Goal: Task Accomplishment & Management: Complete application form

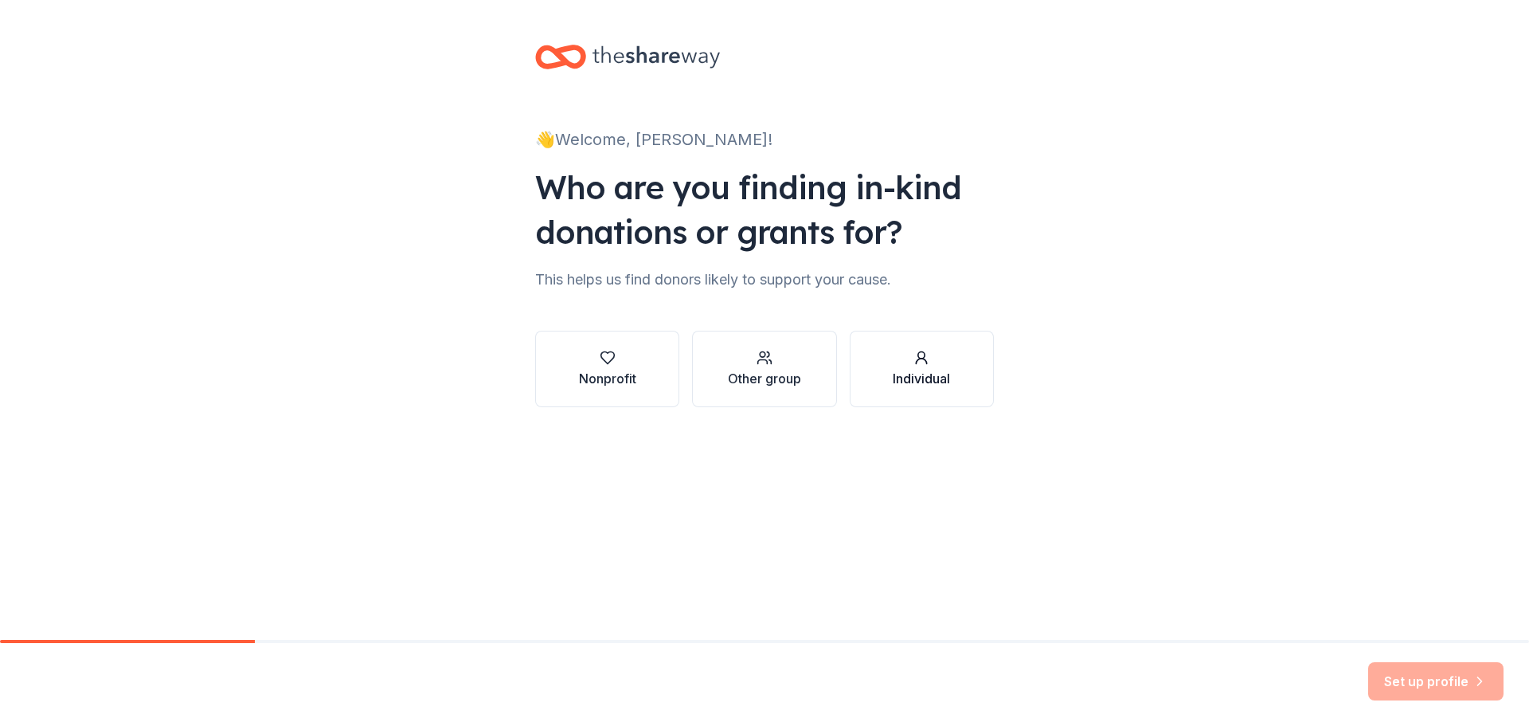
click at [972, 386] on button "Individual" at bounding box center [922, 369] width 144 height 76
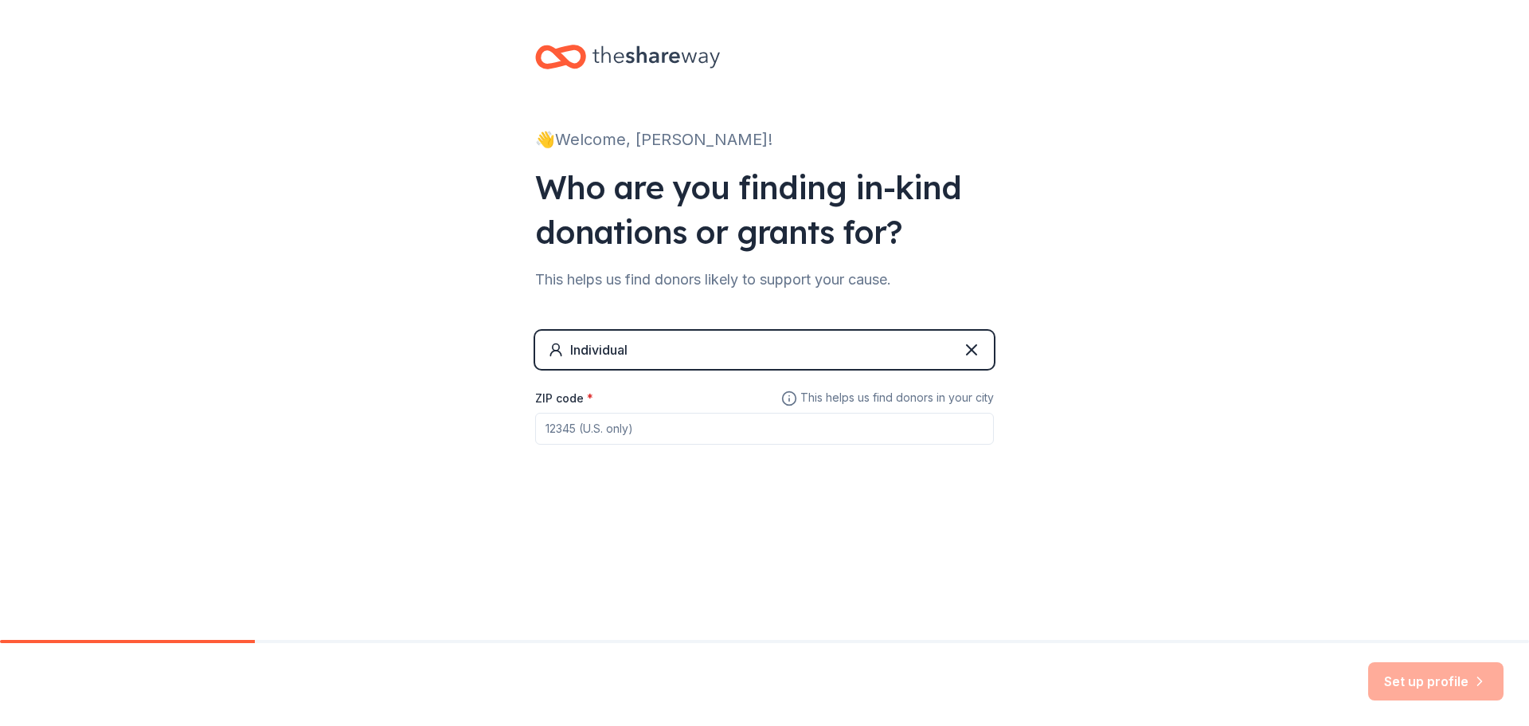
click at [781, 422] on input "ZIP code *" at bounding box center [764, 429] width 459 height 32
type input "37129"
click at [1405, 687] on button "Set up profile" at bounding box center [1436, 681] width 135 height 38
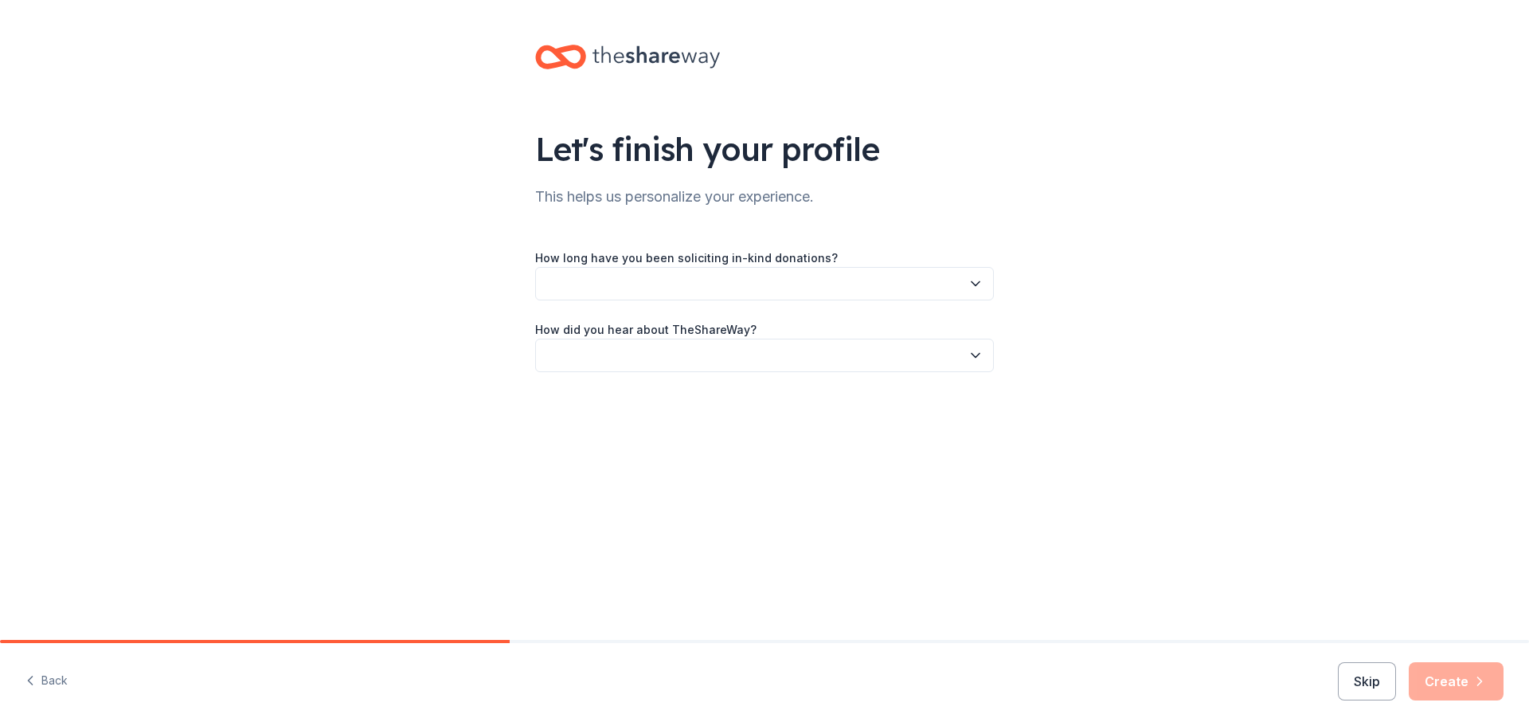
click at [731, 286] on button "button" at bounding box center [764, 283] width 459 height 33
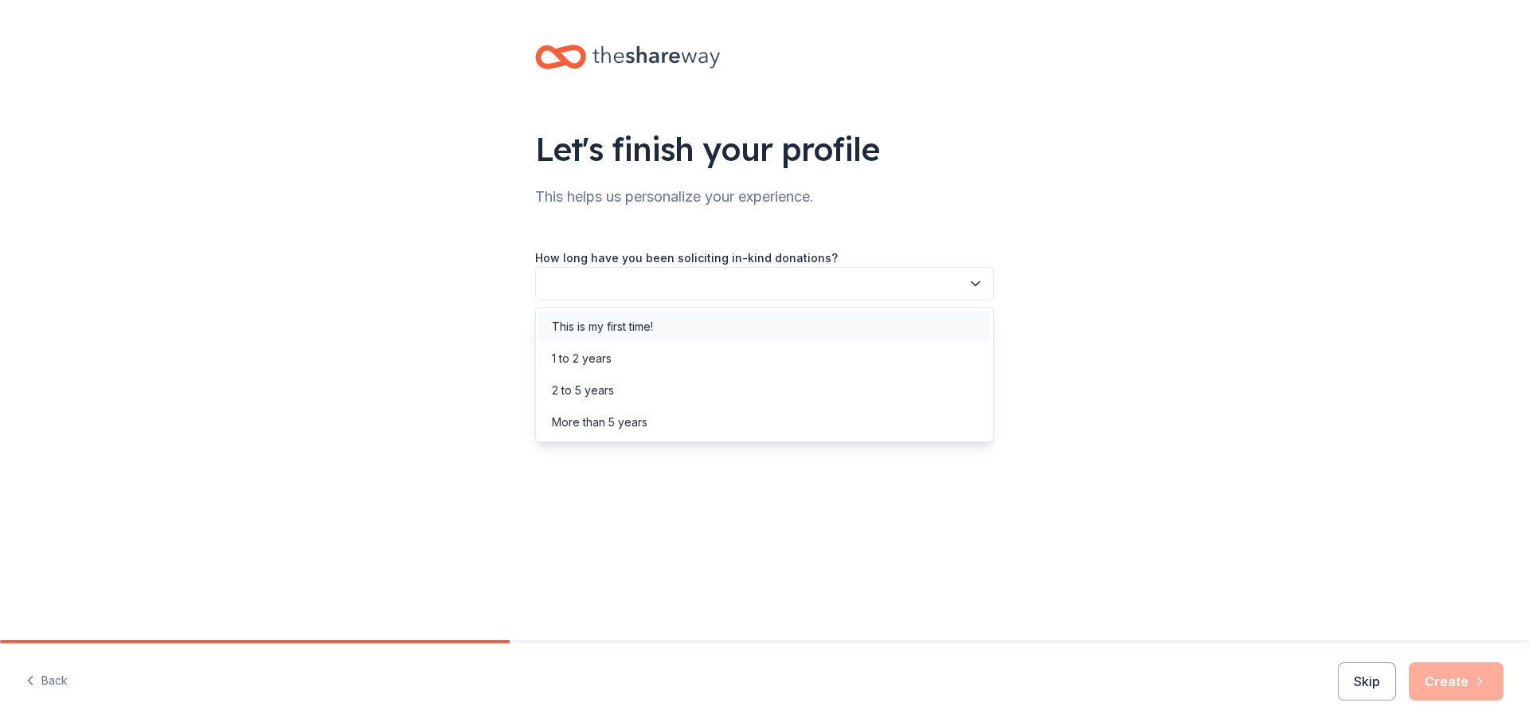
click at [750, 332] on div "This is my first time!" at bounding box center [764, 327] width 451 height 32
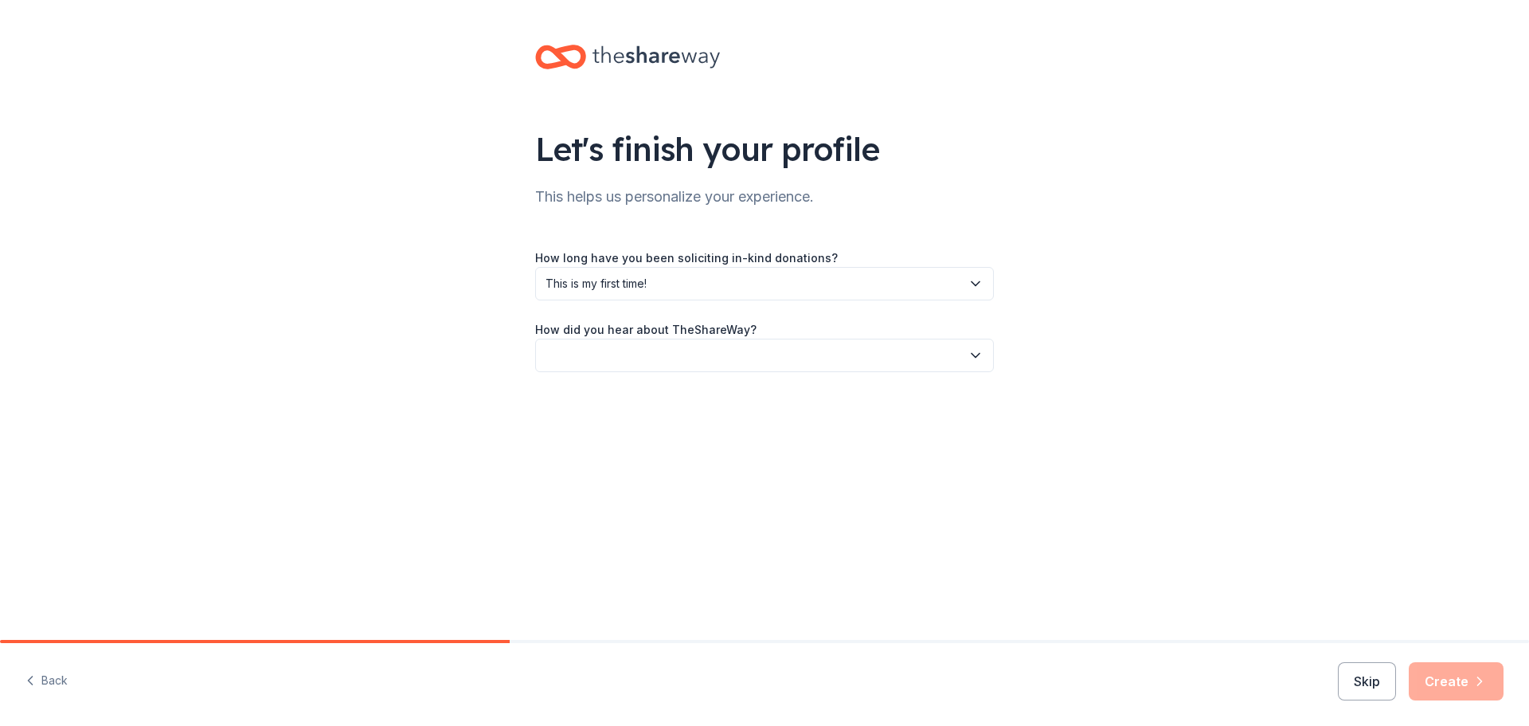
click at [748, 360] on button "button" at bounding box center [764, 355] width 459 height 33
click at [742, 432] on div "Online search" at bounding box center [764, 430] width 451 height 32
click at [1434, 684] on button "Create" at bounding box center [1456, 681] width 95 height 38
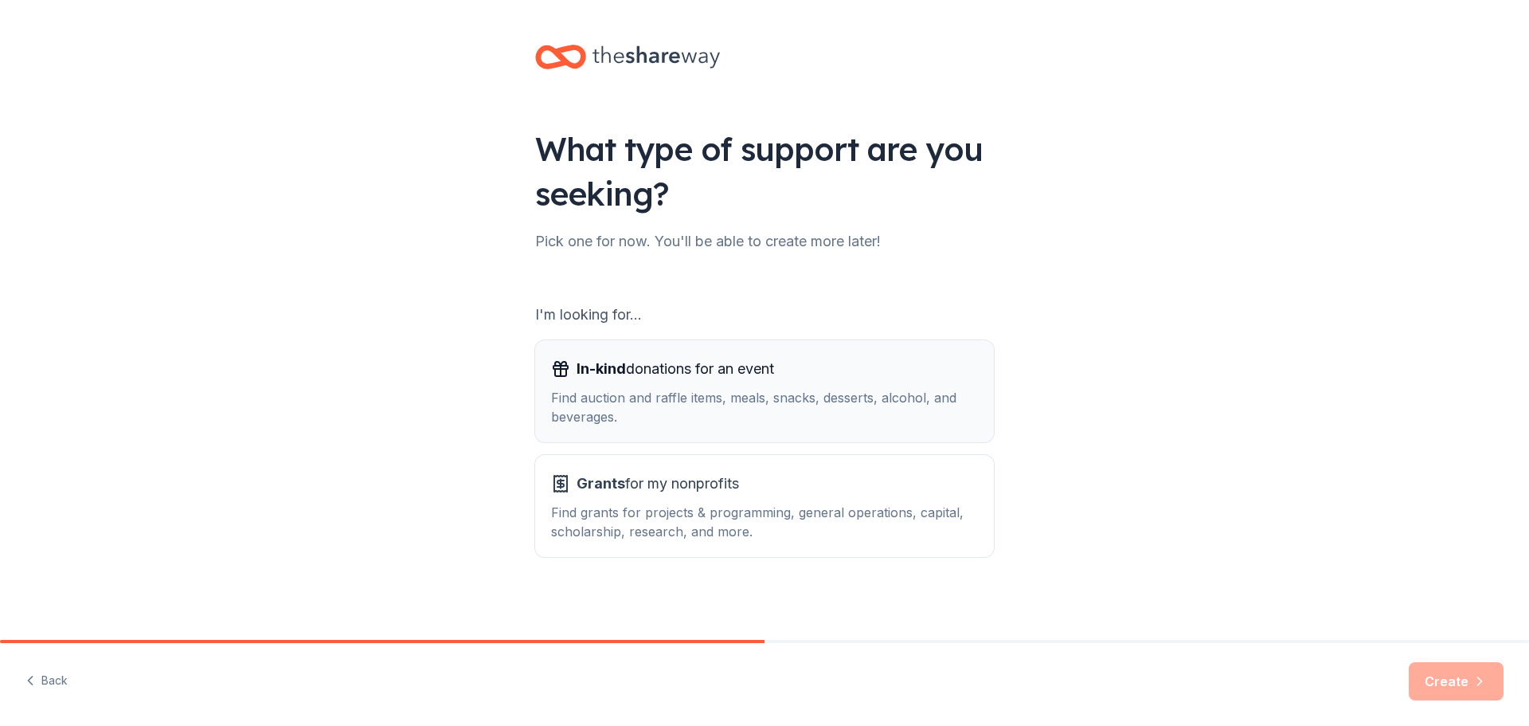
scroll to position [3, 0]
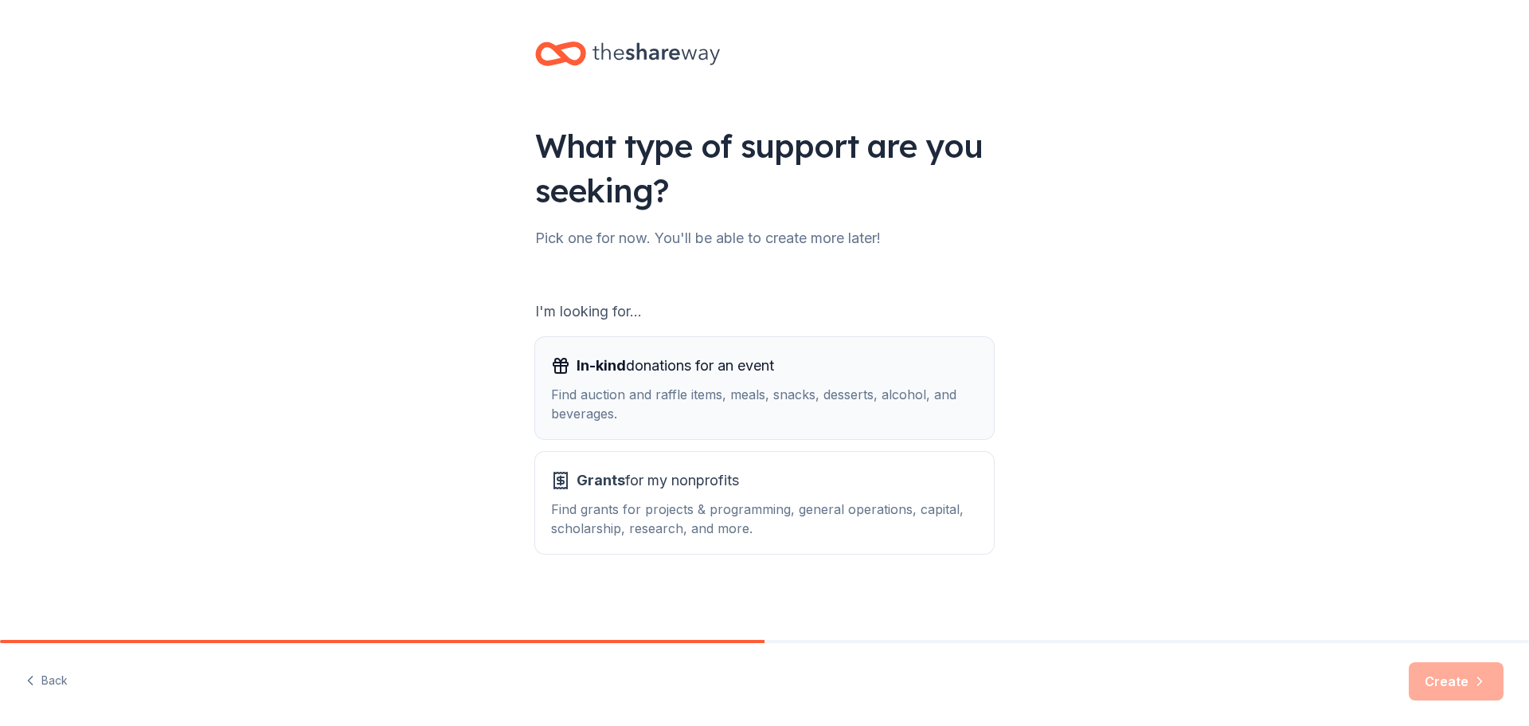
click at [957, 362] on div "In-kind donations for an event" at bounding box center [764, 365] width 427 height 25
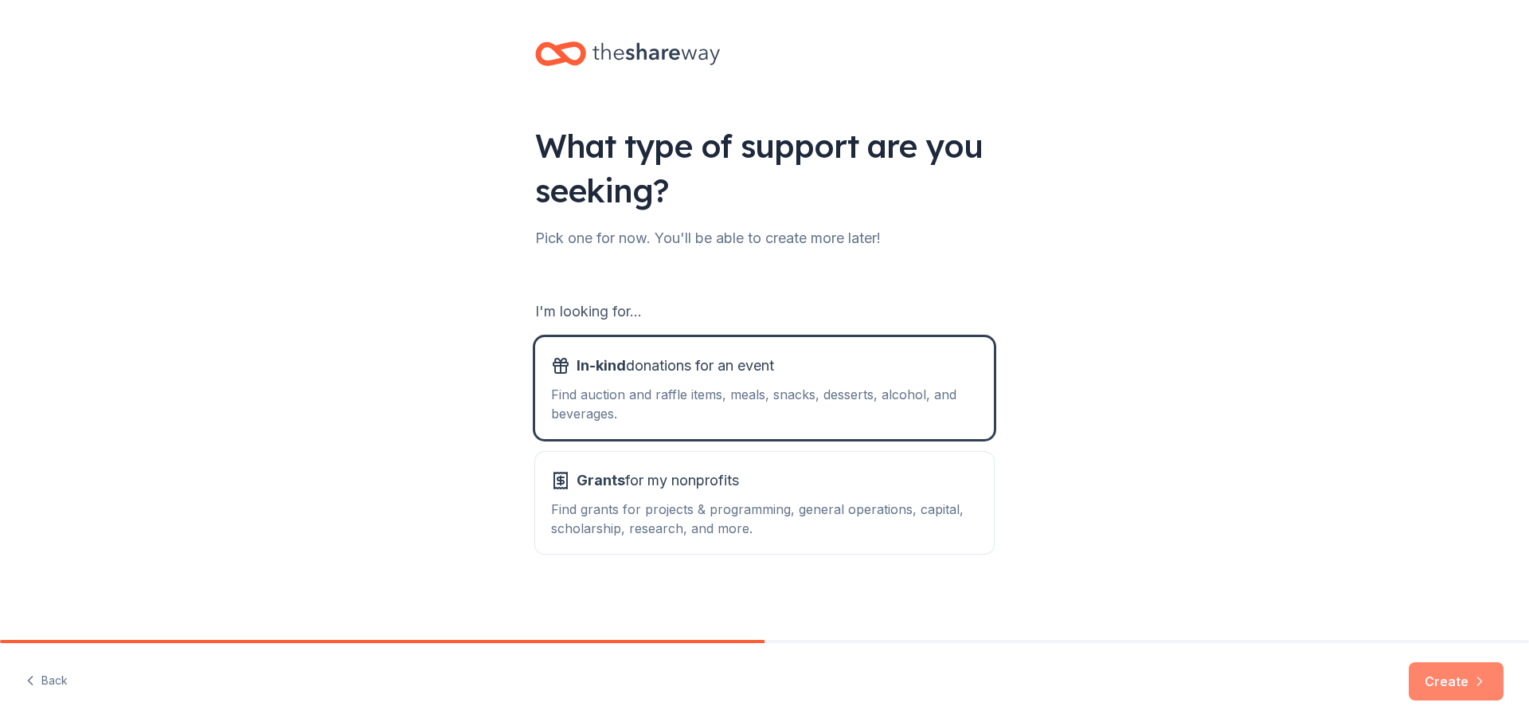
click at [1446, 664] on button "Create" at bounding box center [1456, 681] width 95 height 38
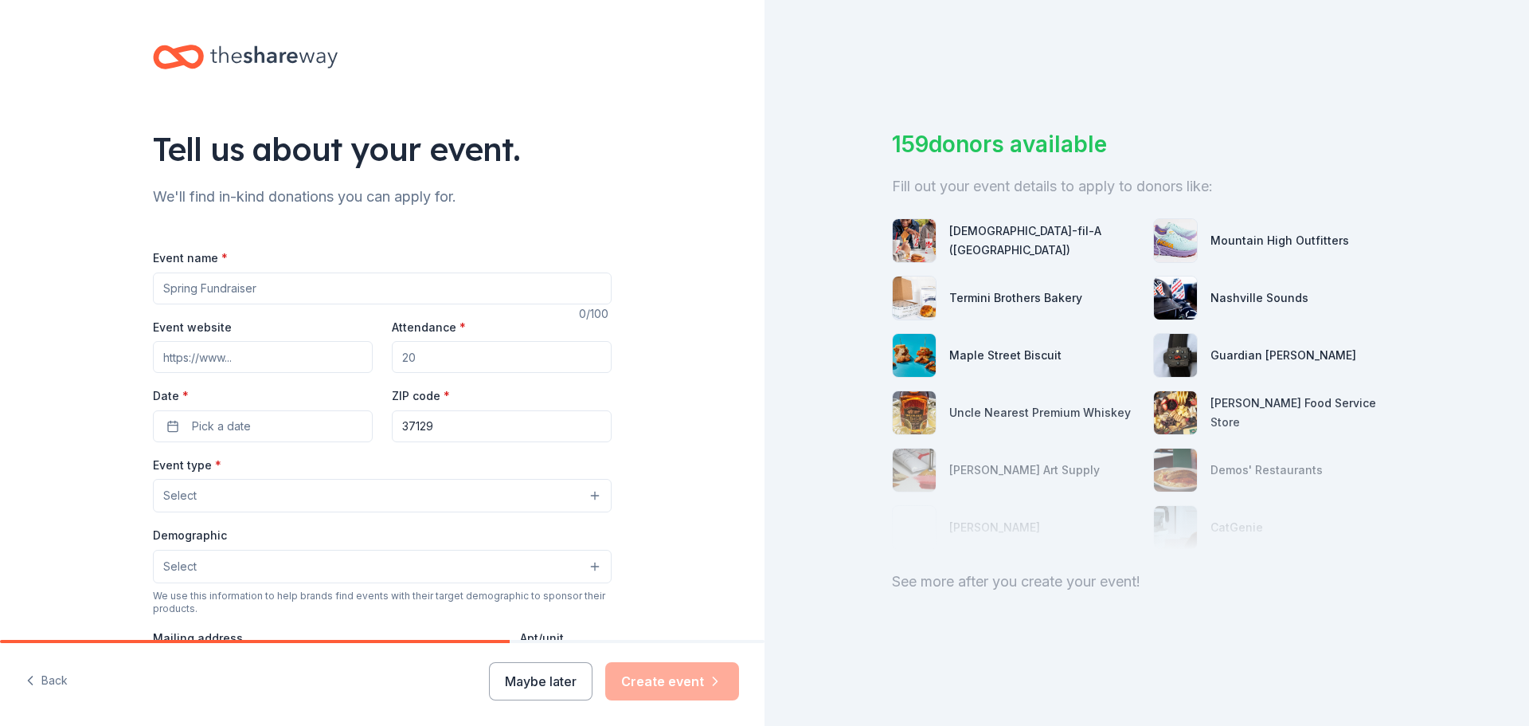
click at [314, 288] on input "Event name *" at bounding box center [382, 288] width 459 height 32
type input "Dance Team Fundraiser"
click at [470, 364] on input "Attendance *" at bounding box center [502, 357] width 220 height 32
type input "20"
click at [254, 431] on button "Pick a date" at bounding box center [263, 426] width 220 height 32
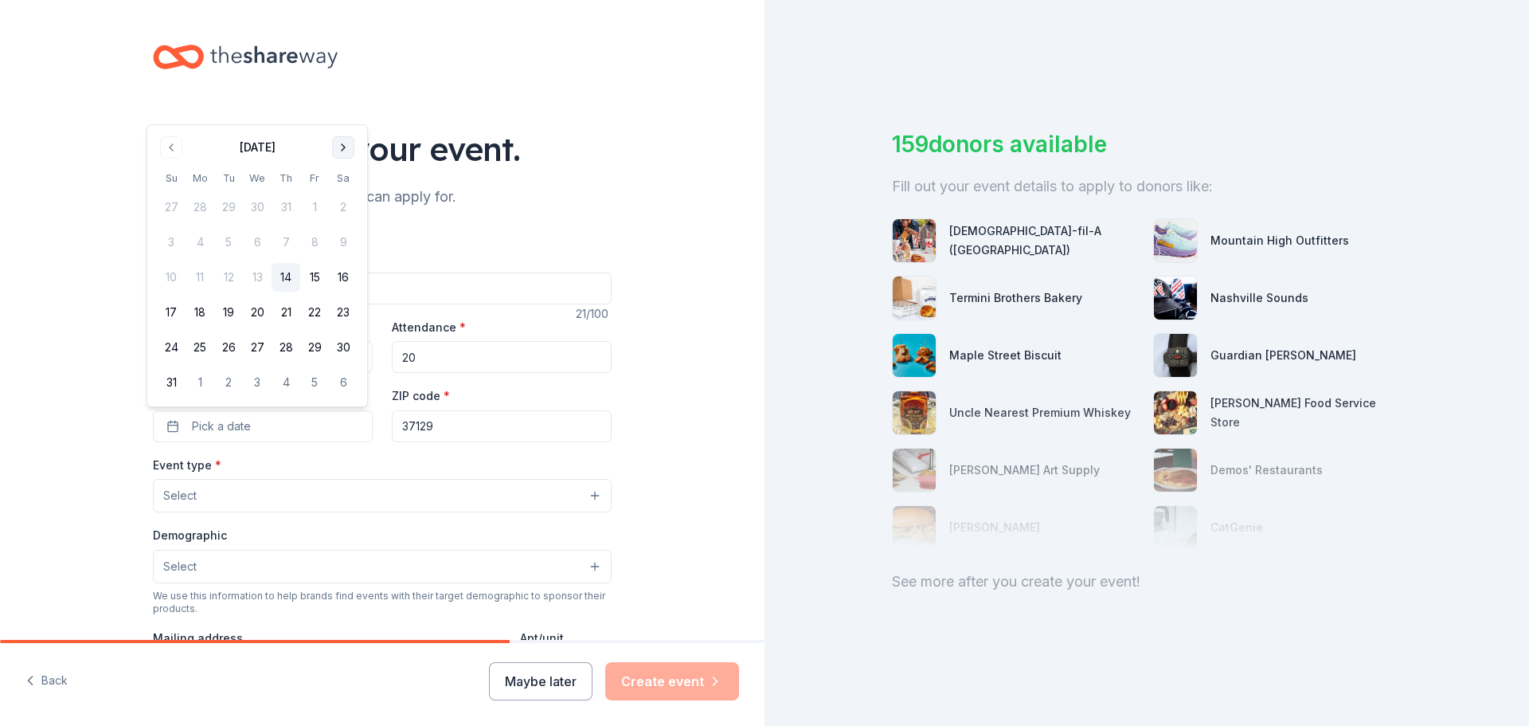
click at [343, 143] on button "Go to next month" at bounding box center [343, 147] width 22 height 22
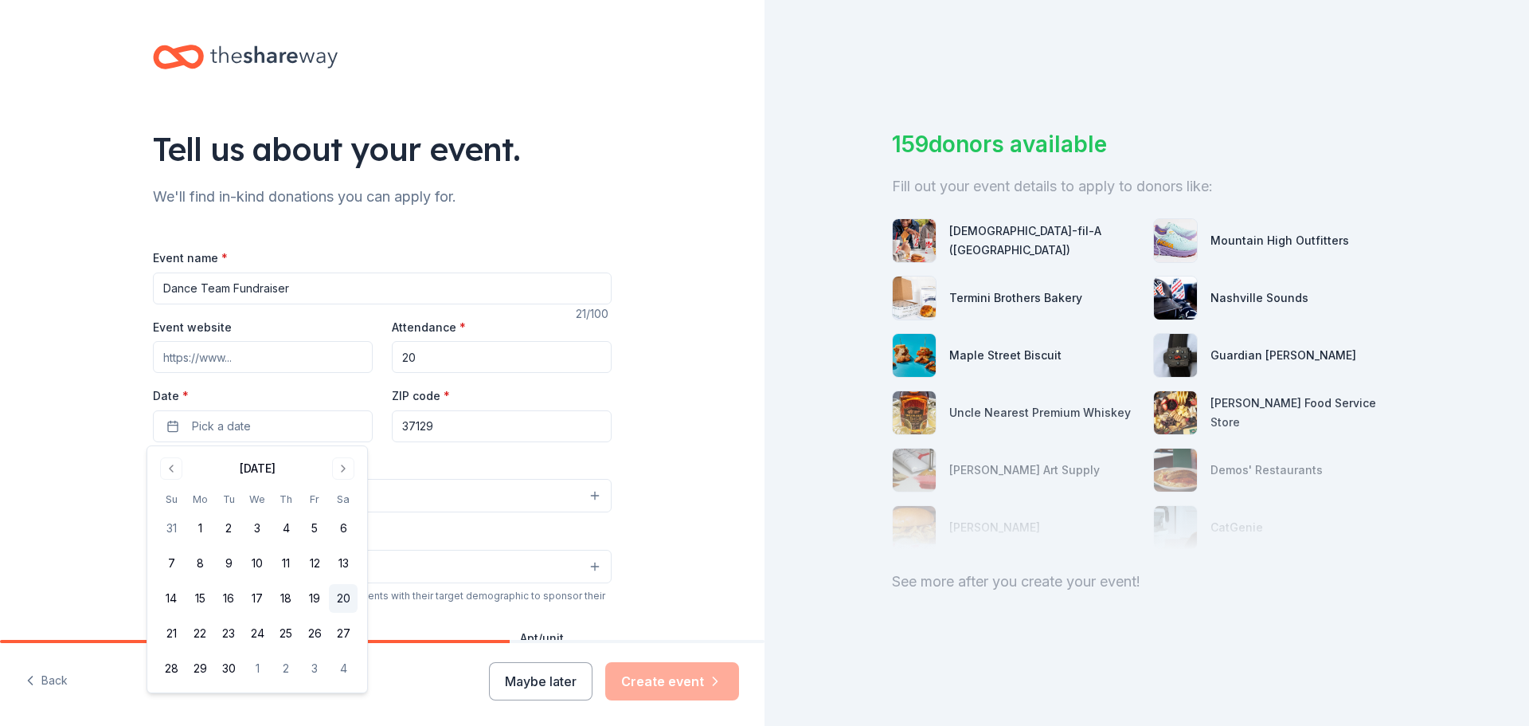
click at [335, 602] on button "20" at bounding box center [343, 598] width 29 height 29
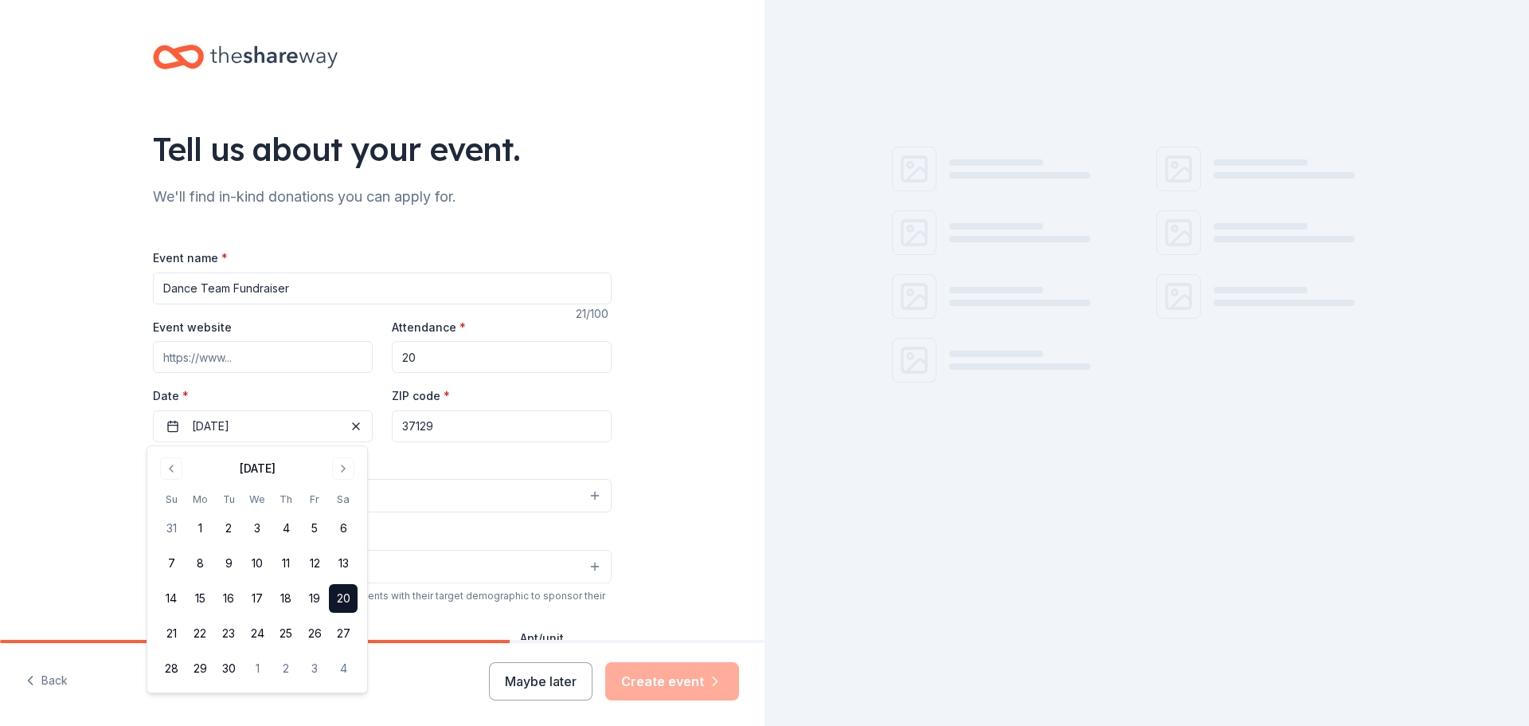
click at [498, 431] on input "37129" at bounding box center [502, 426] width 220 height 32
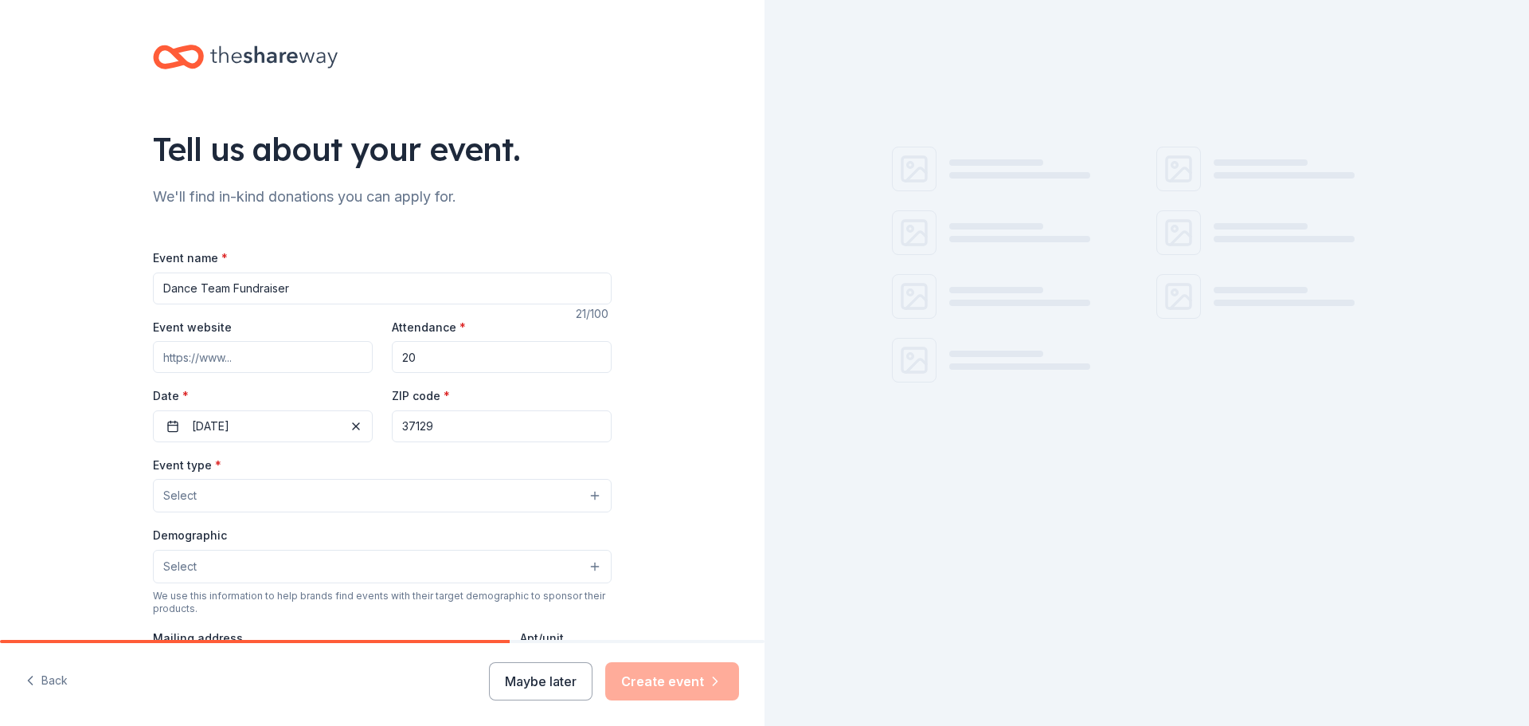
click at [351, 494] on button "Select" at bounding box center [382, 495] width 459 height 33
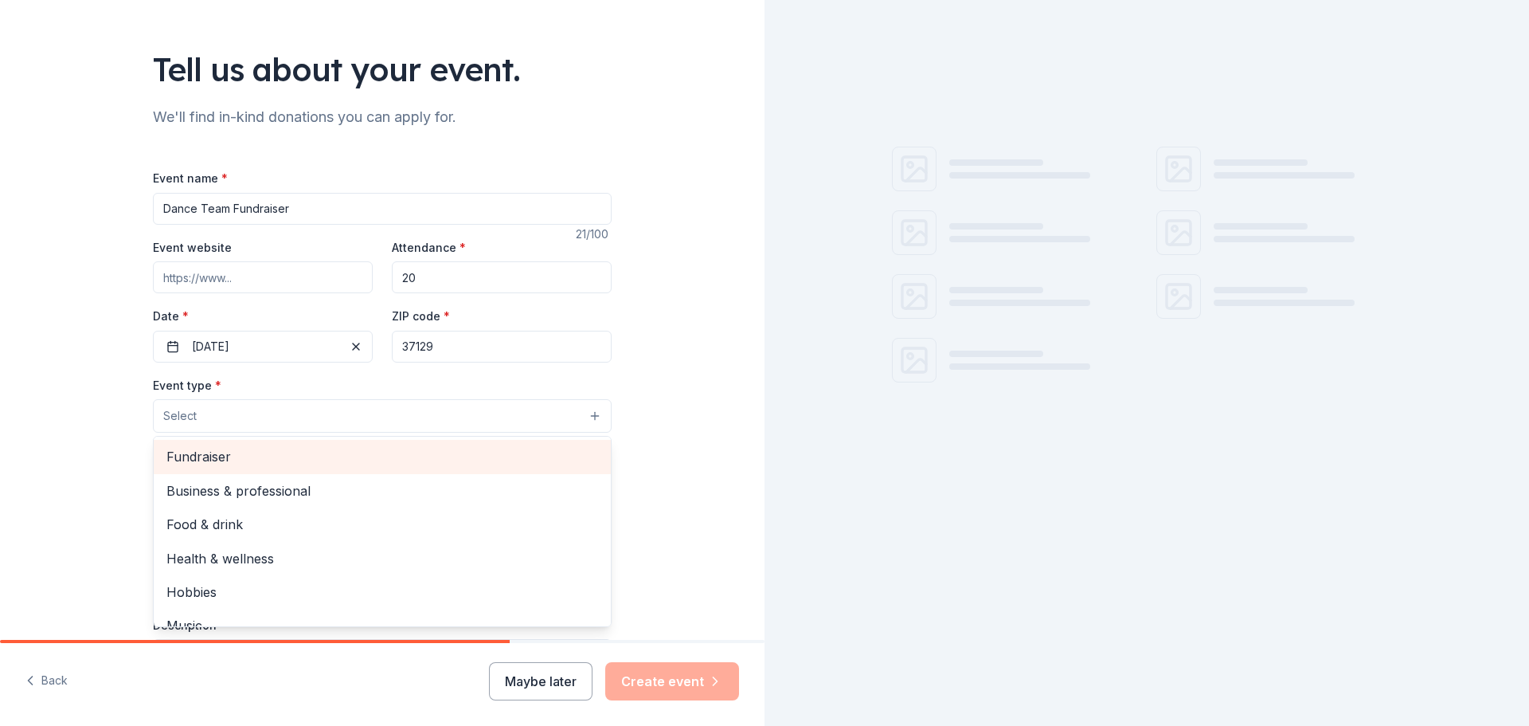
click at [264, 465] on span "Fundraiser" at bounding box center [382, 456] width 432 height 21
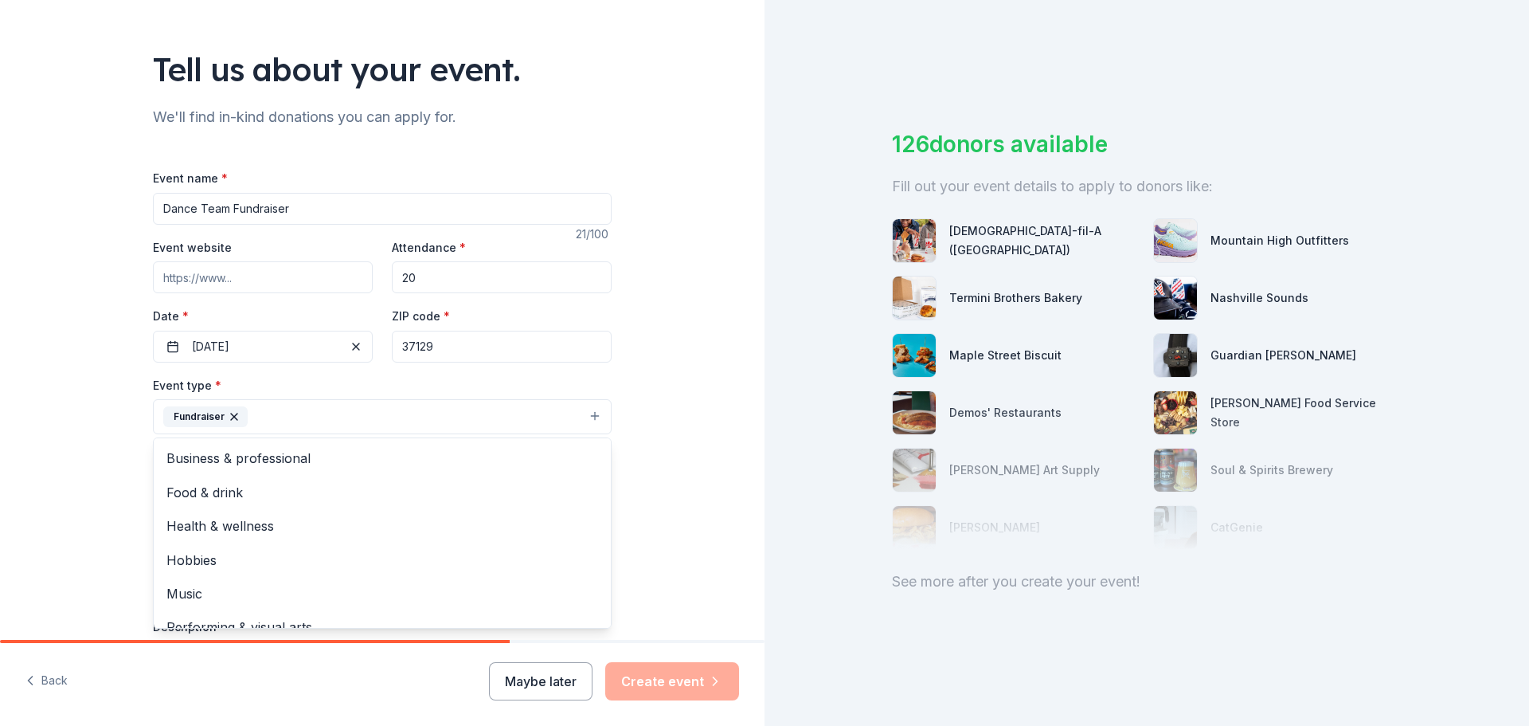
click at [78, 460] on div "Tell us about your event. We'll find in-kind donations you can apply for. Event…" at bounding box center [382, 451] width 765 height 1062
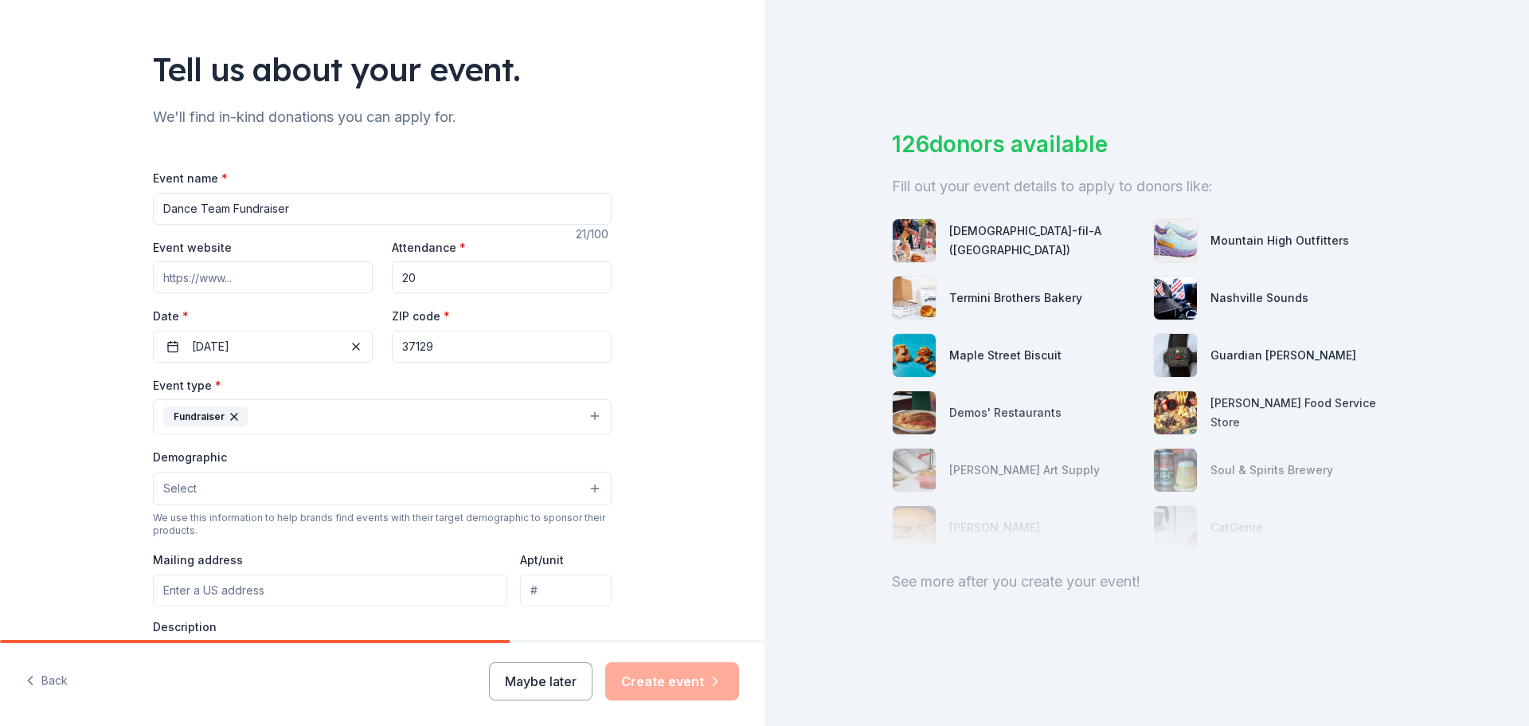
click at [234, 495] on button "Select" at bounding box center [382, 488] width 459 height 33
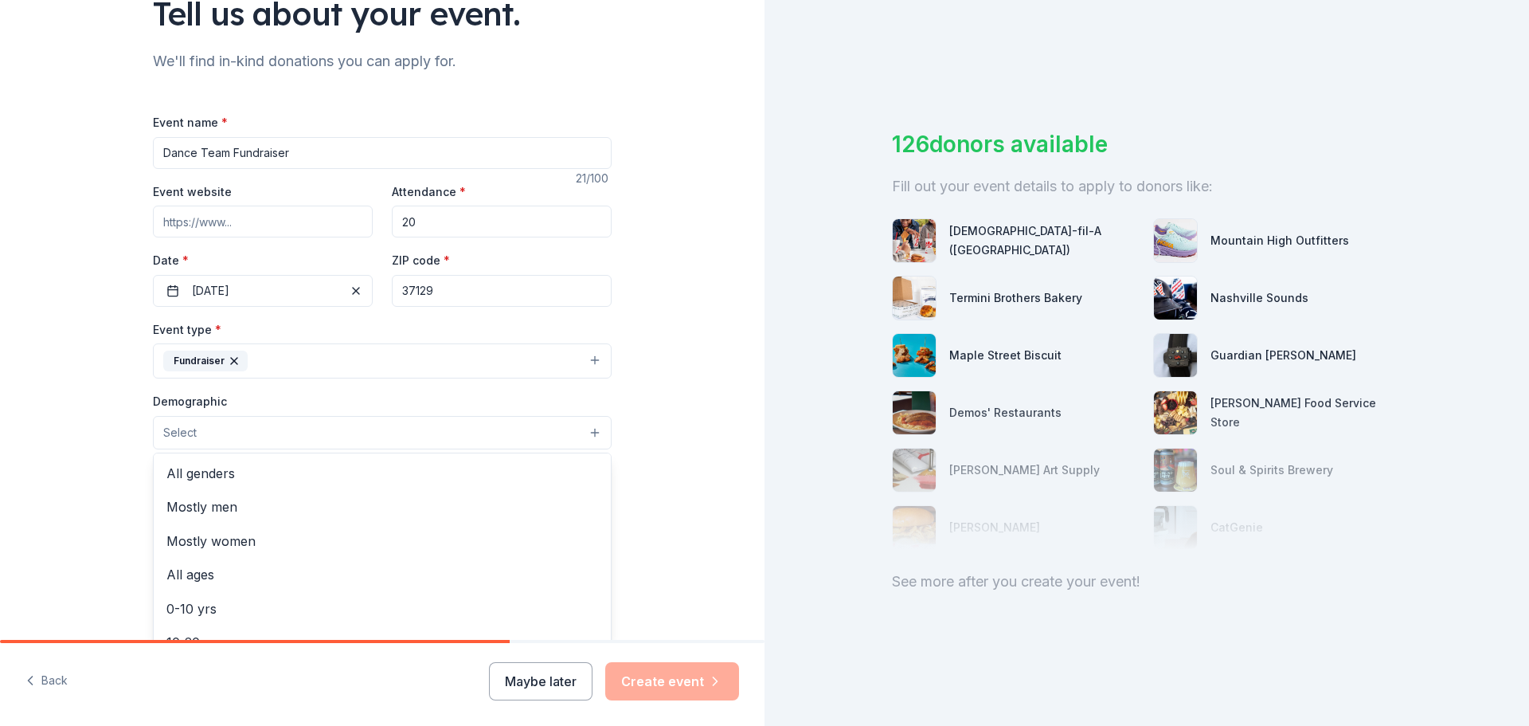
scroll to position [159, 0]
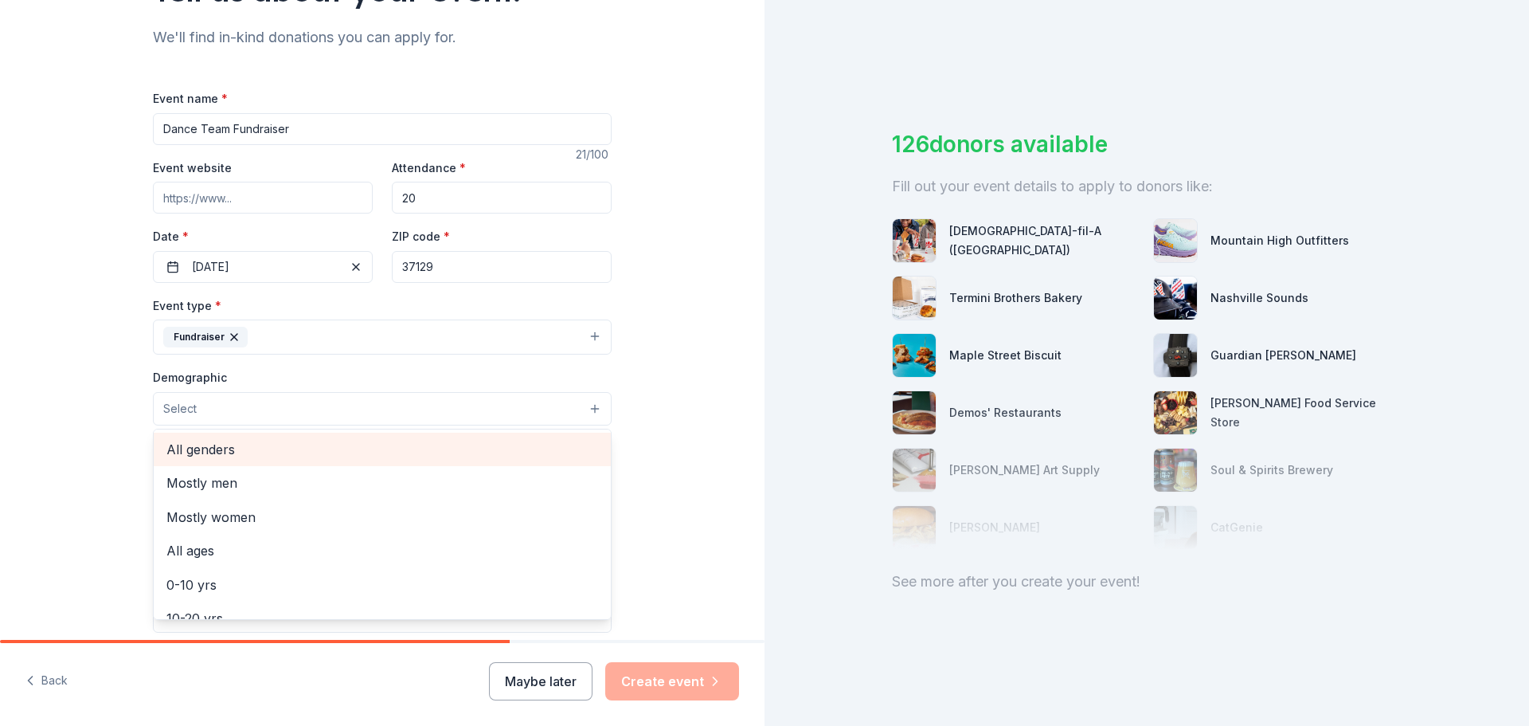
click at [237, 459] on span "All genders" at bounding box center [382, 449] width 432 height 21
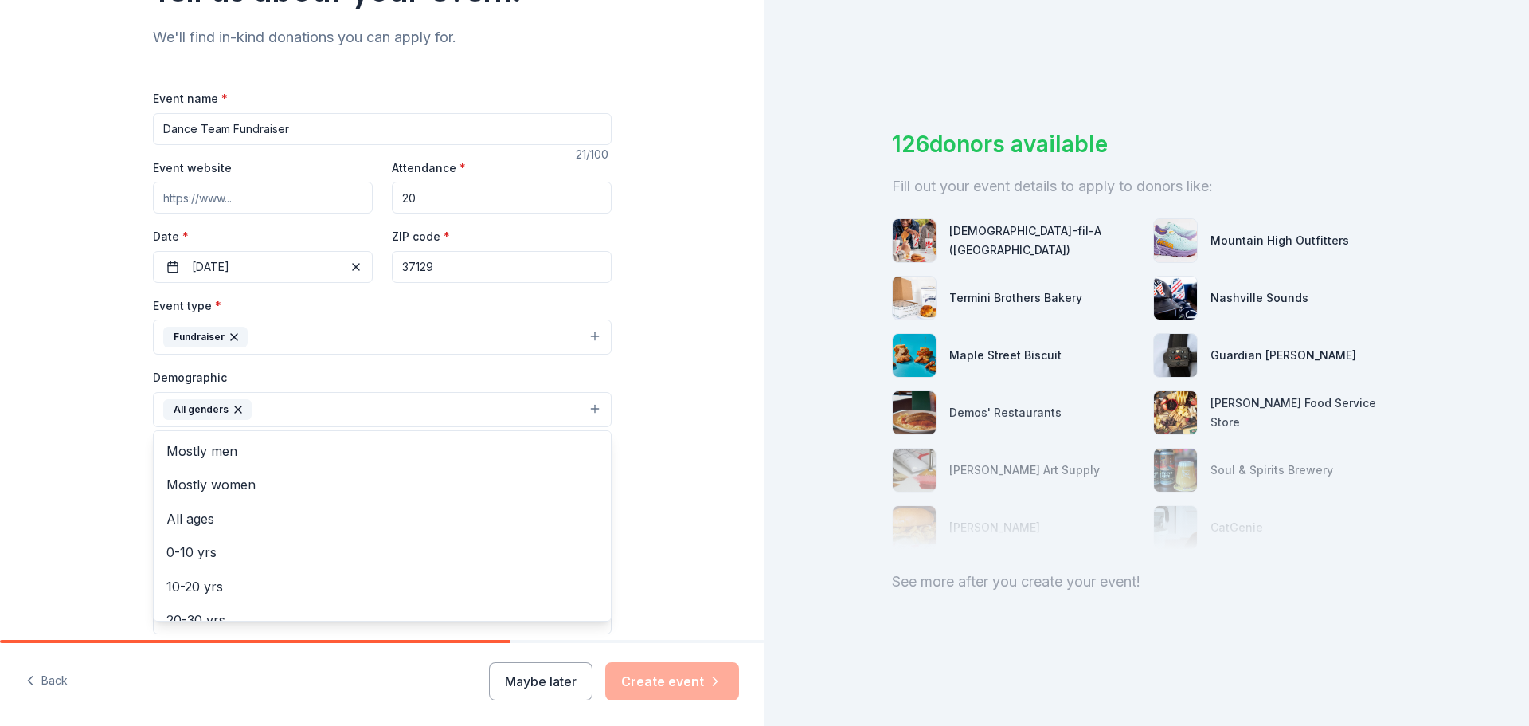
click at [63, 461] on div "Tell us about your event. We'll find in-kind donations you can apply for. Event…" at bounding box center [382, 372] width 765 height 1063
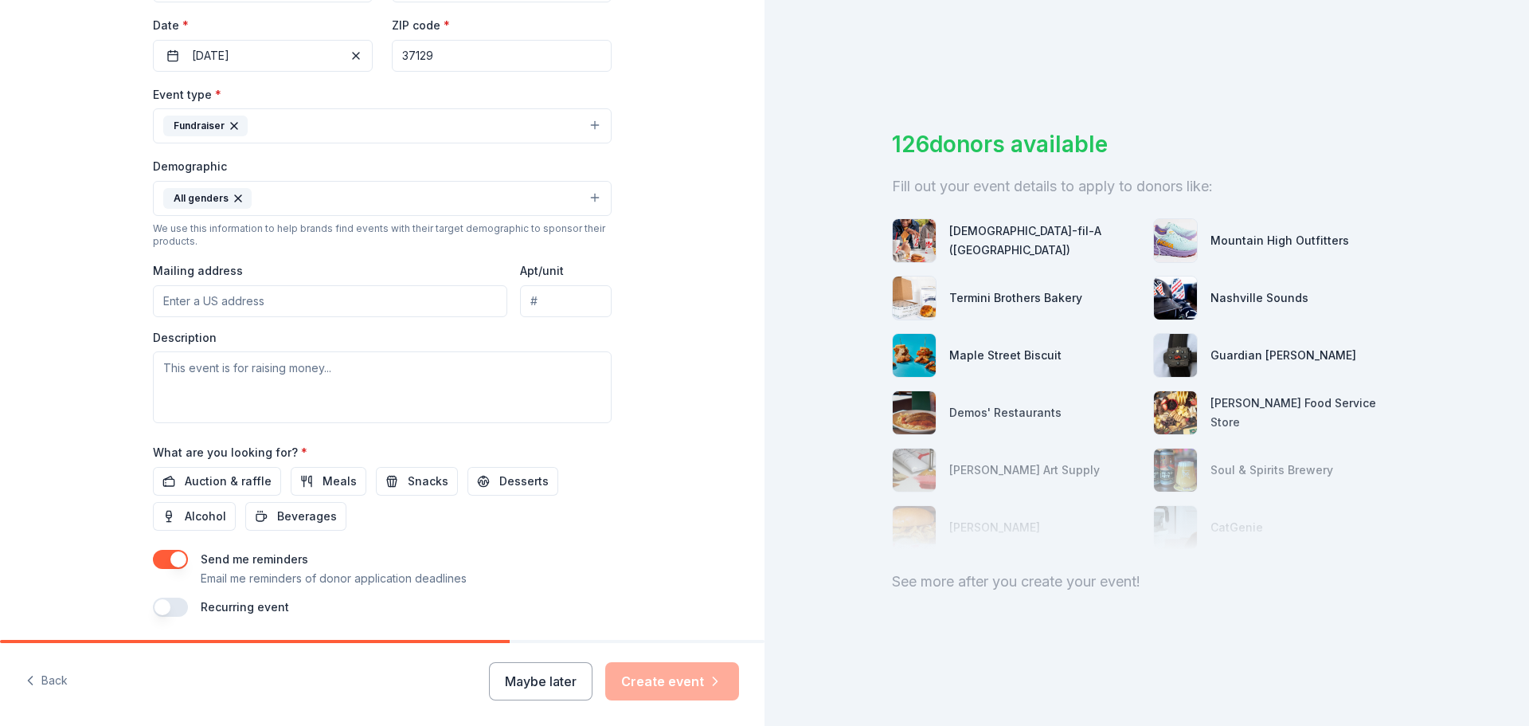
scroll to position [398, 0]
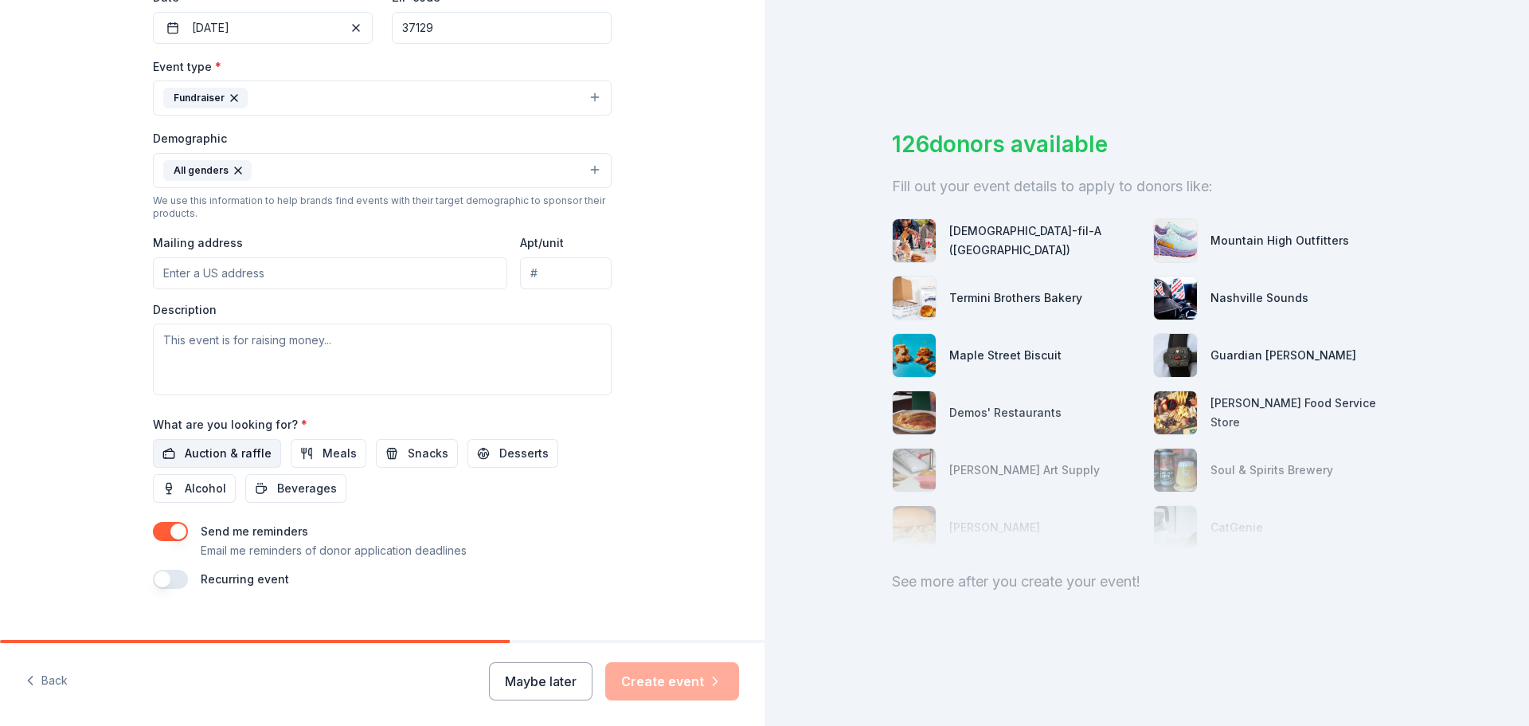
click at [210, 448] on span "Auction & raffle" at bounding box center [228, 453] width 87 height 19
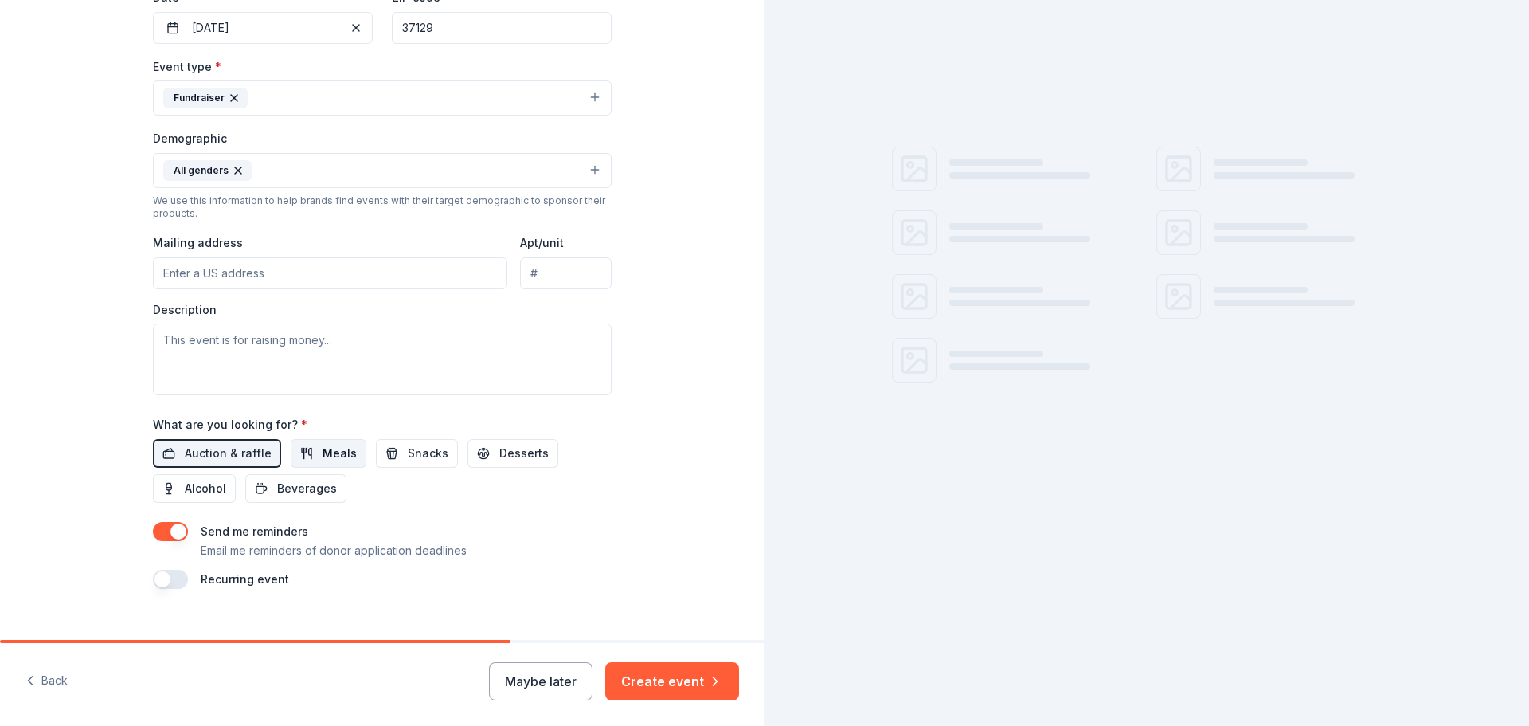
click at [292, 448] on button "Meals" at bounding box center [329, 453] width 76 height 29
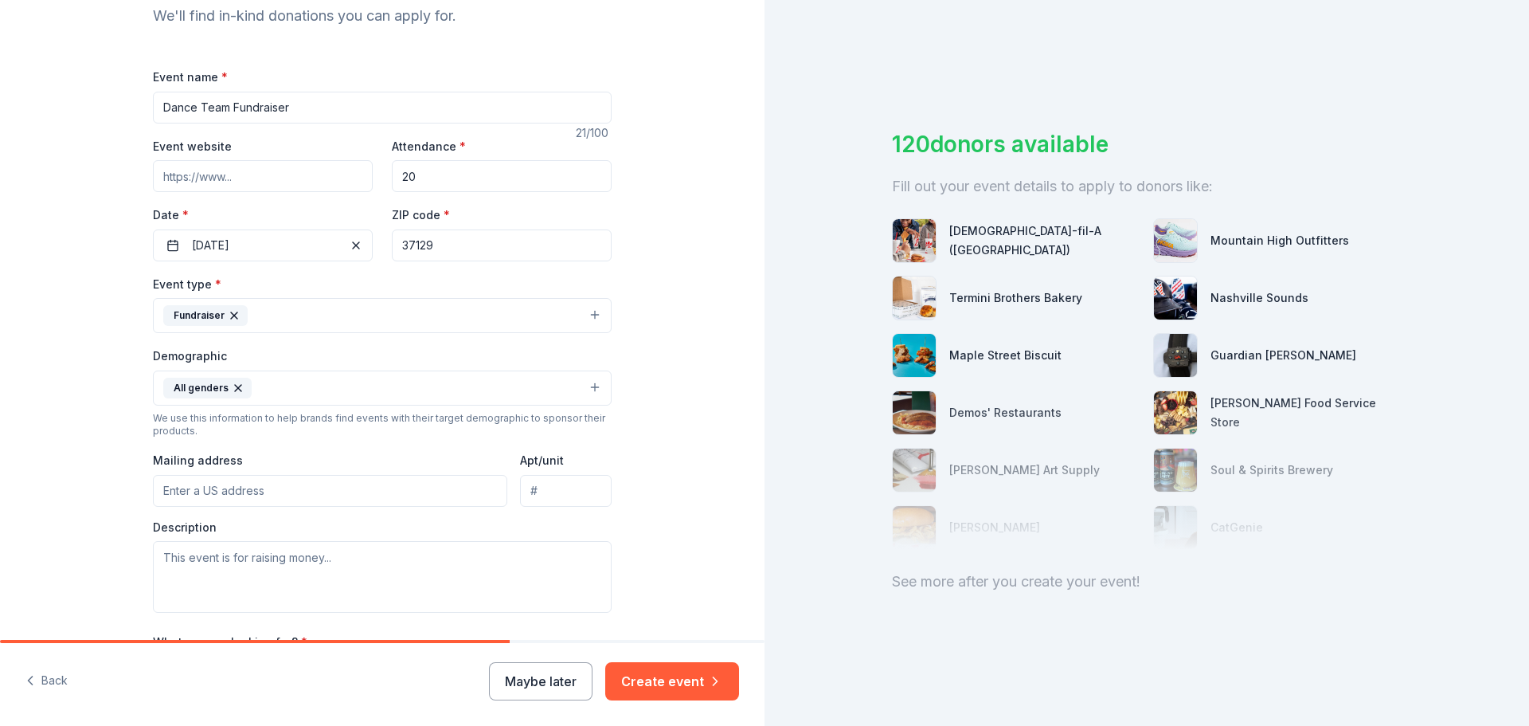
scroll to position [0, 0]
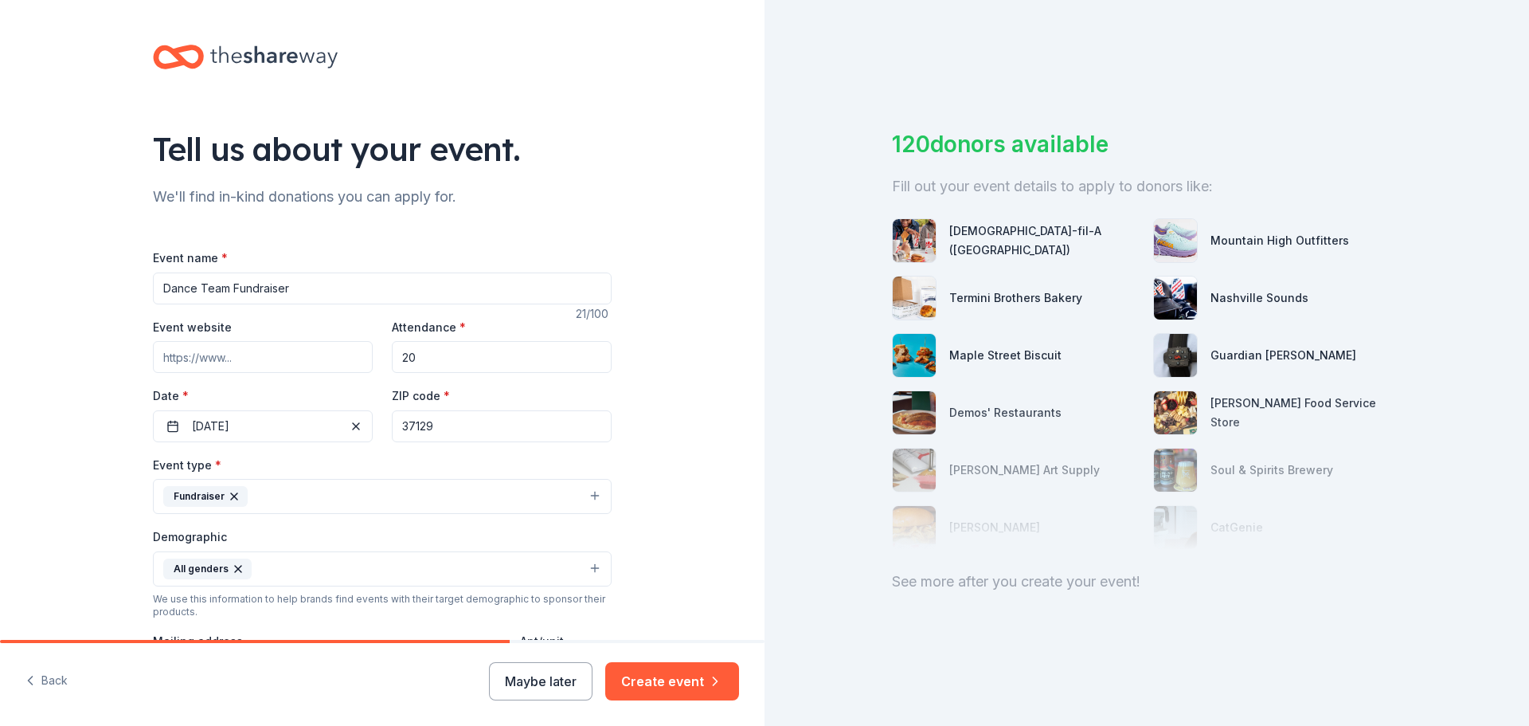
click at [296, 284] on input "Dance Team Fundraiser" at bounding box center [382, 288] width 459 height 32
type input "Dance Team Fundraiser (covers costumes and entry fees for dancer)"
click at [660, 669] on button "Create event" at bounding box center [672, 681] width 134 height 38
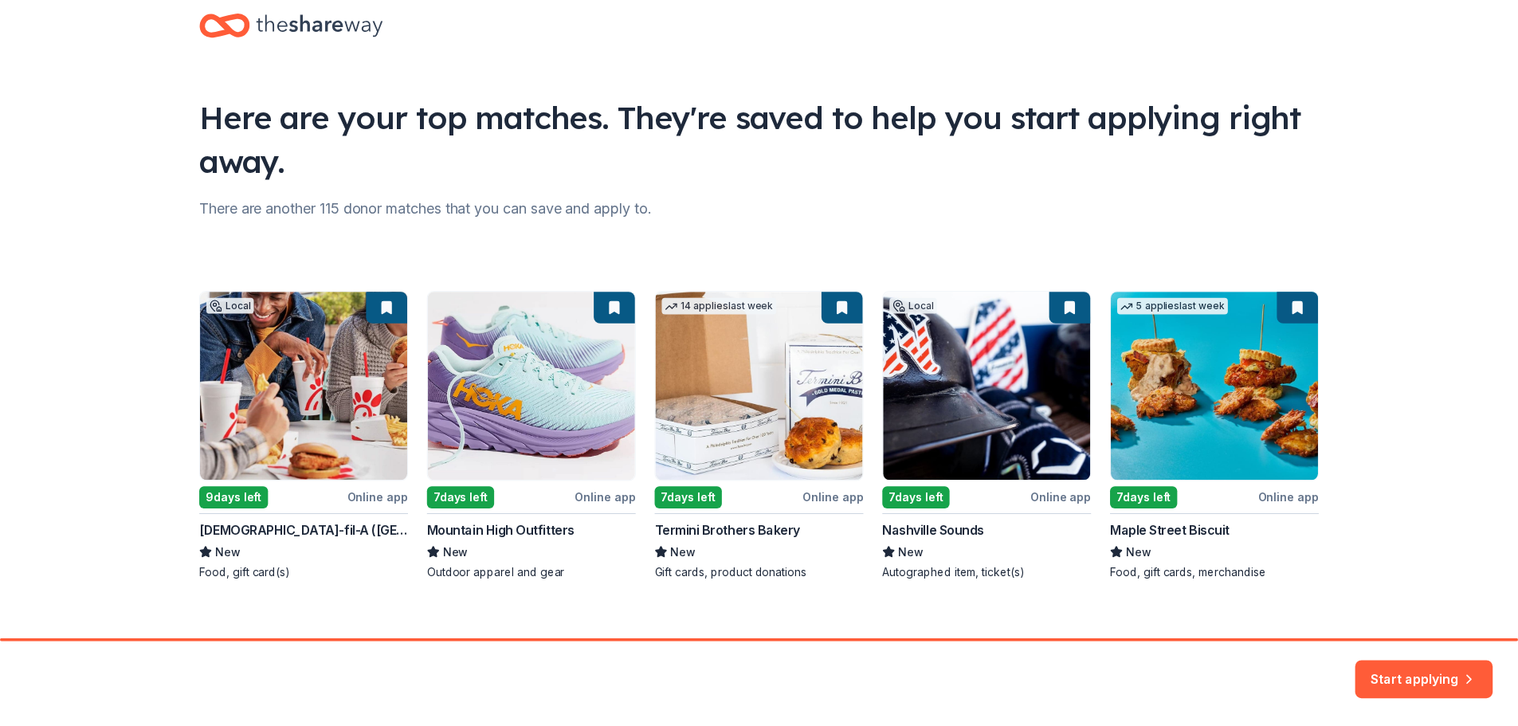
scroll to position [53, 0]
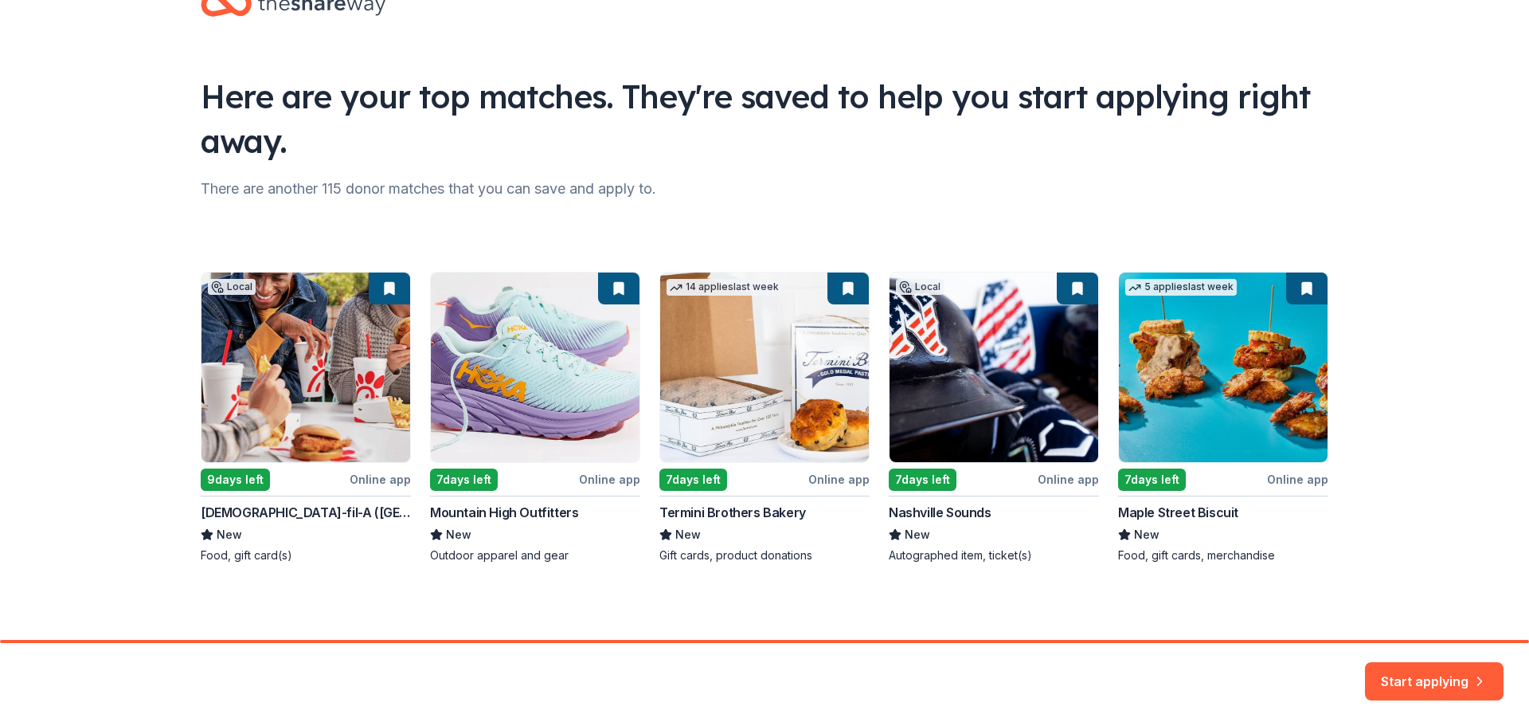
click at [1432, 676] on button "Start applying" at bounding box center [1434, 671] width 139 height 38
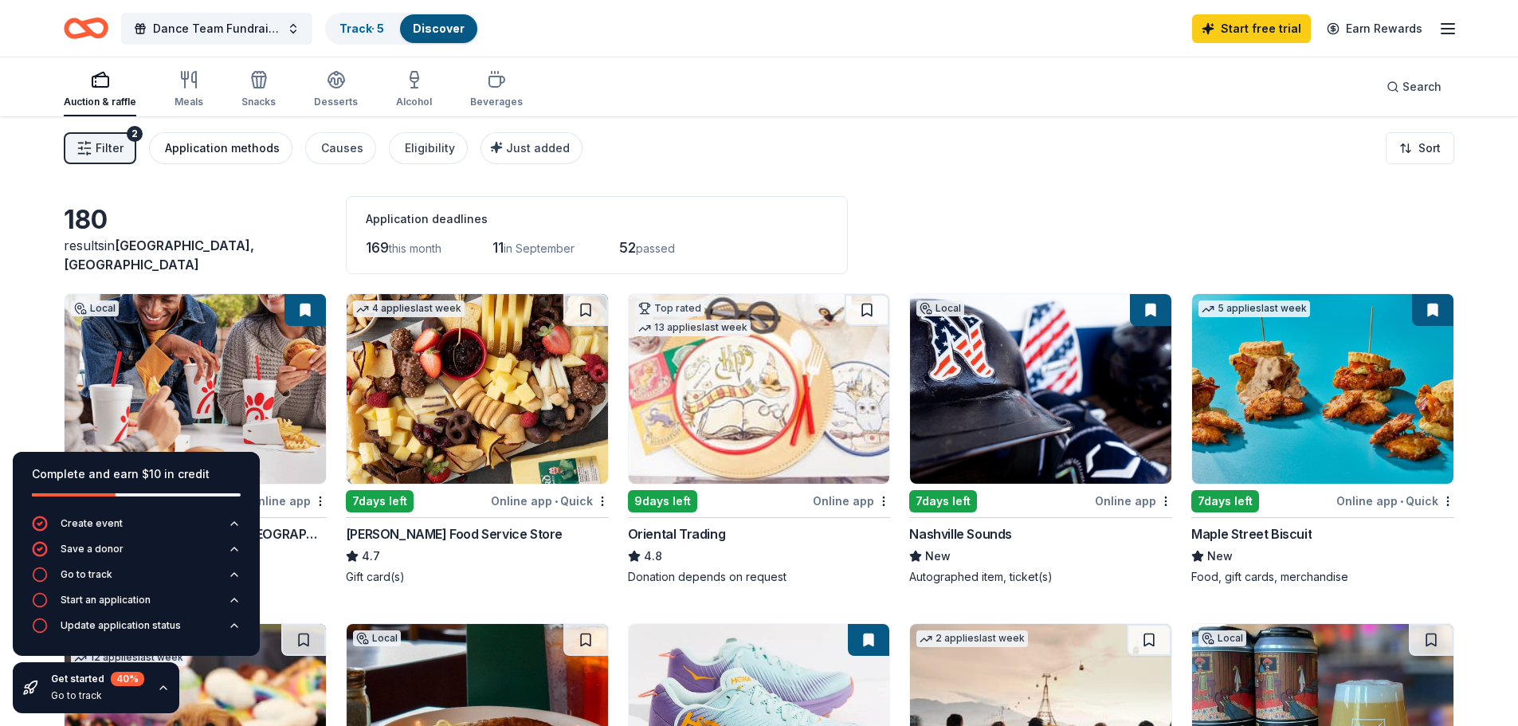
click at [233, 151] on div "Application methods" at bounding box center [222, 148] width 115 height 19
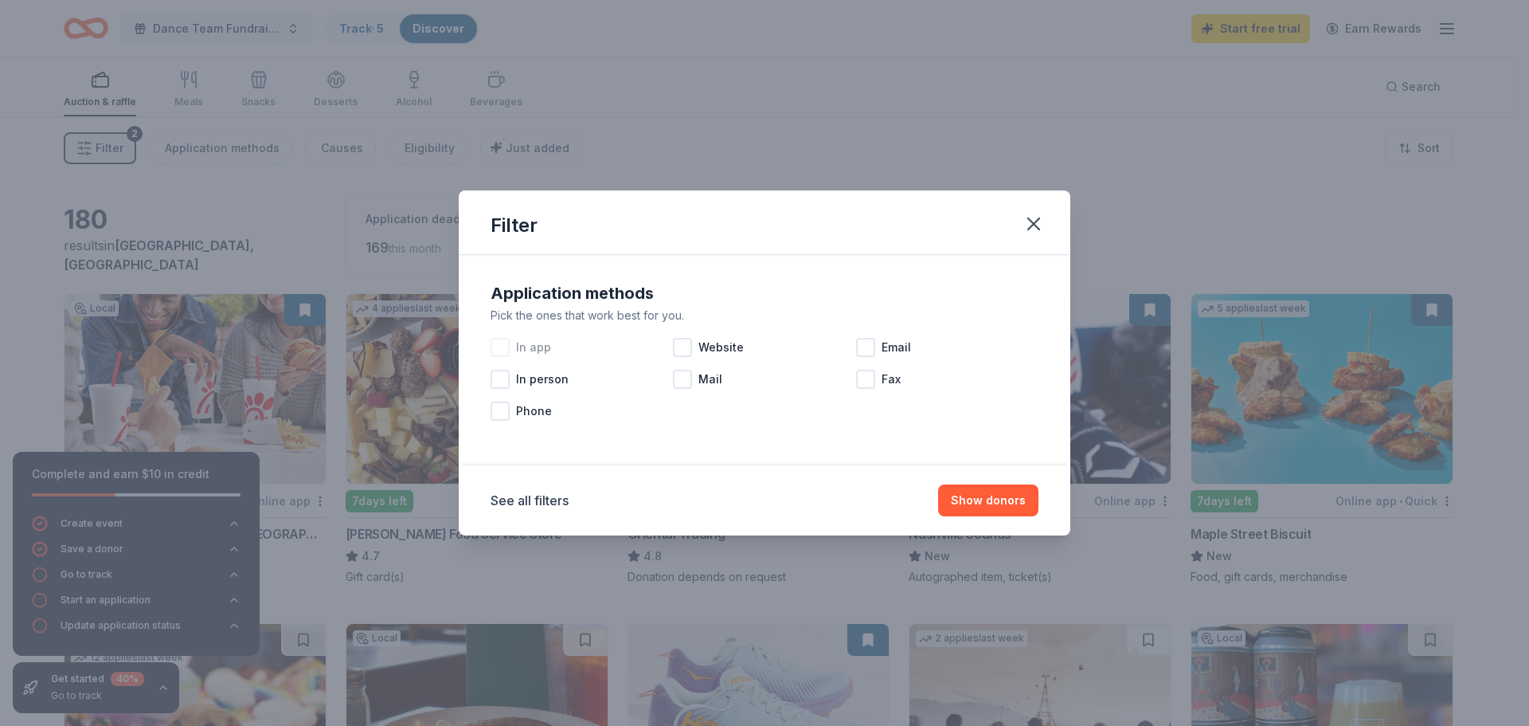
click at [505, 351] on div at bounding box center [500, 347] width 19 height 19
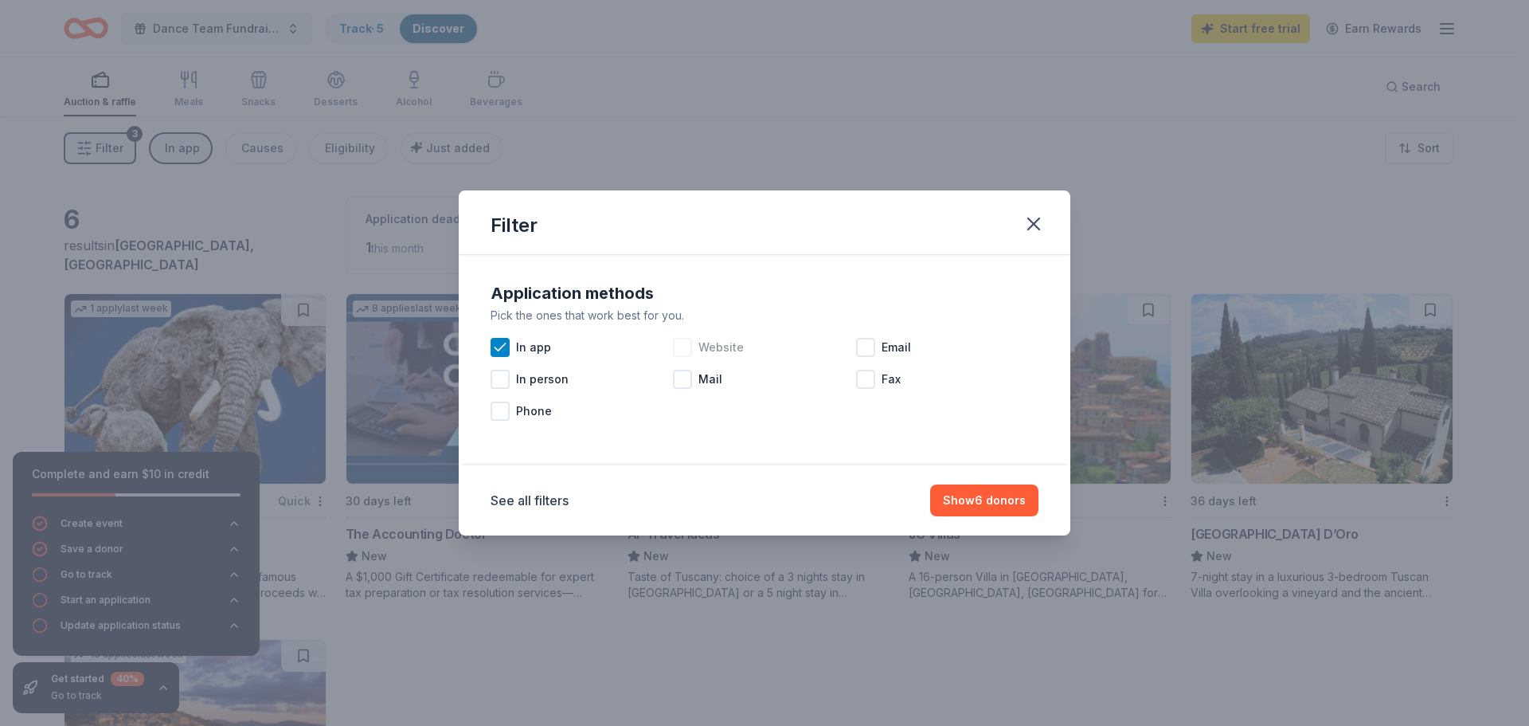
click at [685, 350] on div at bounding box center [682, 347] width 19 height 19
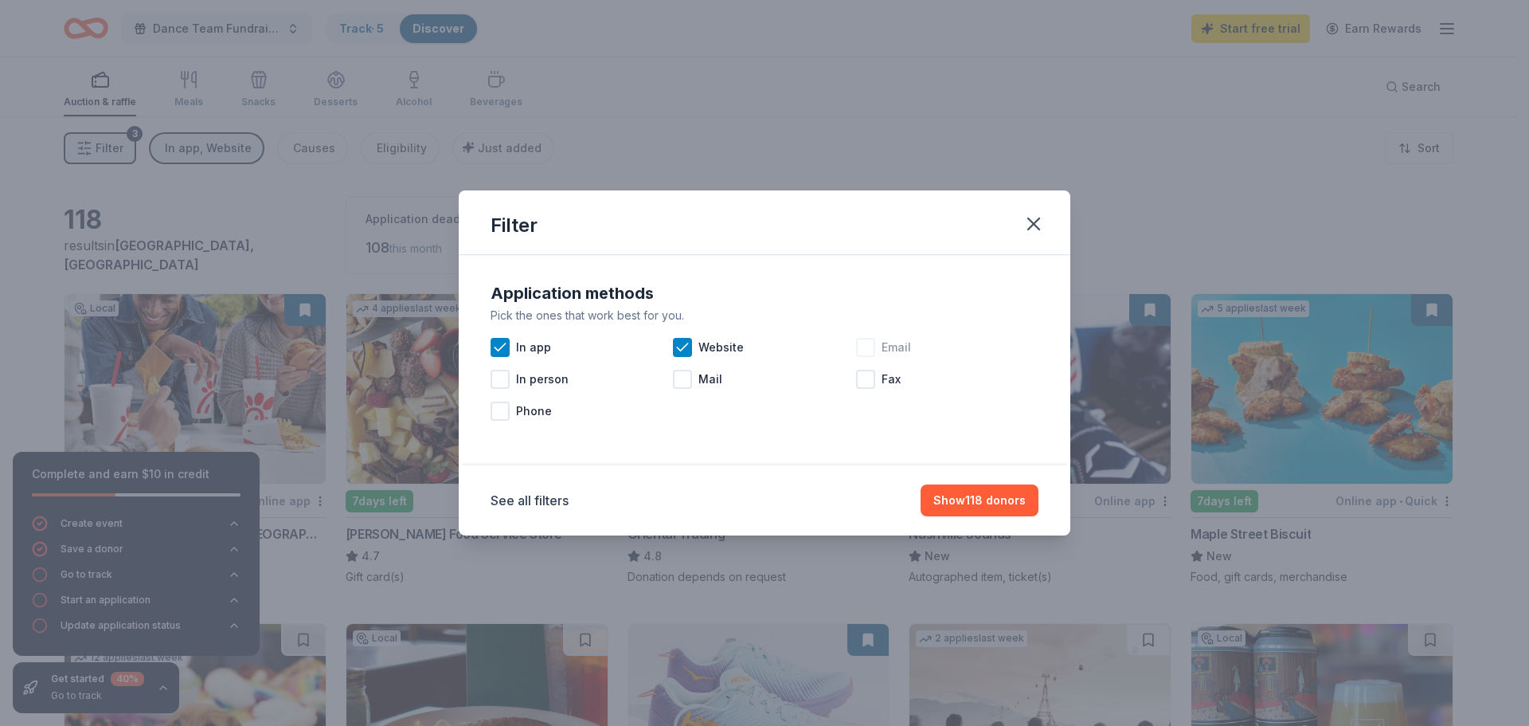
click at [880, 349] on div "Email" at bounding box center [947, 347] width 182 height 32
click at [1016, 498] on button "Show 147 donors" at bounding box center [978, 500] width 120 height 32
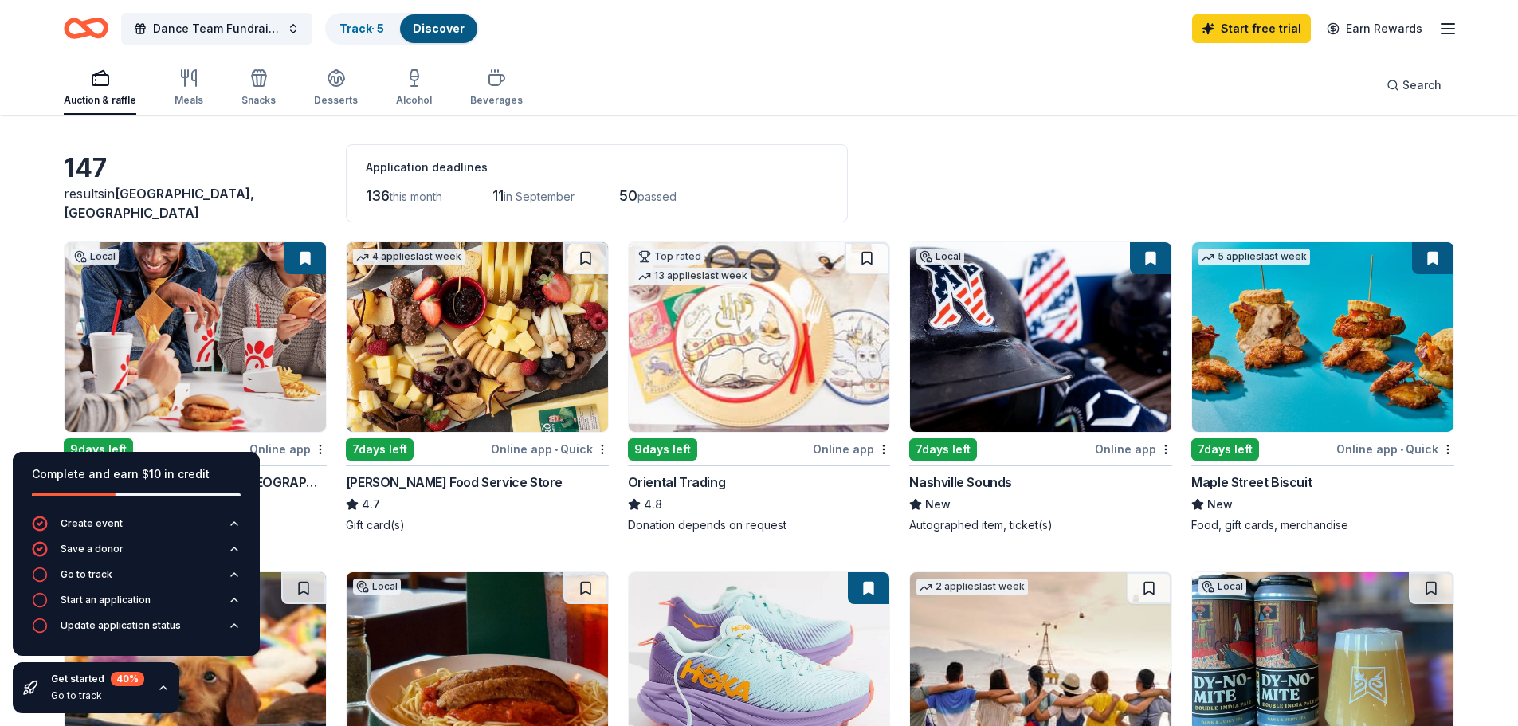
scroll to position [80, 0]
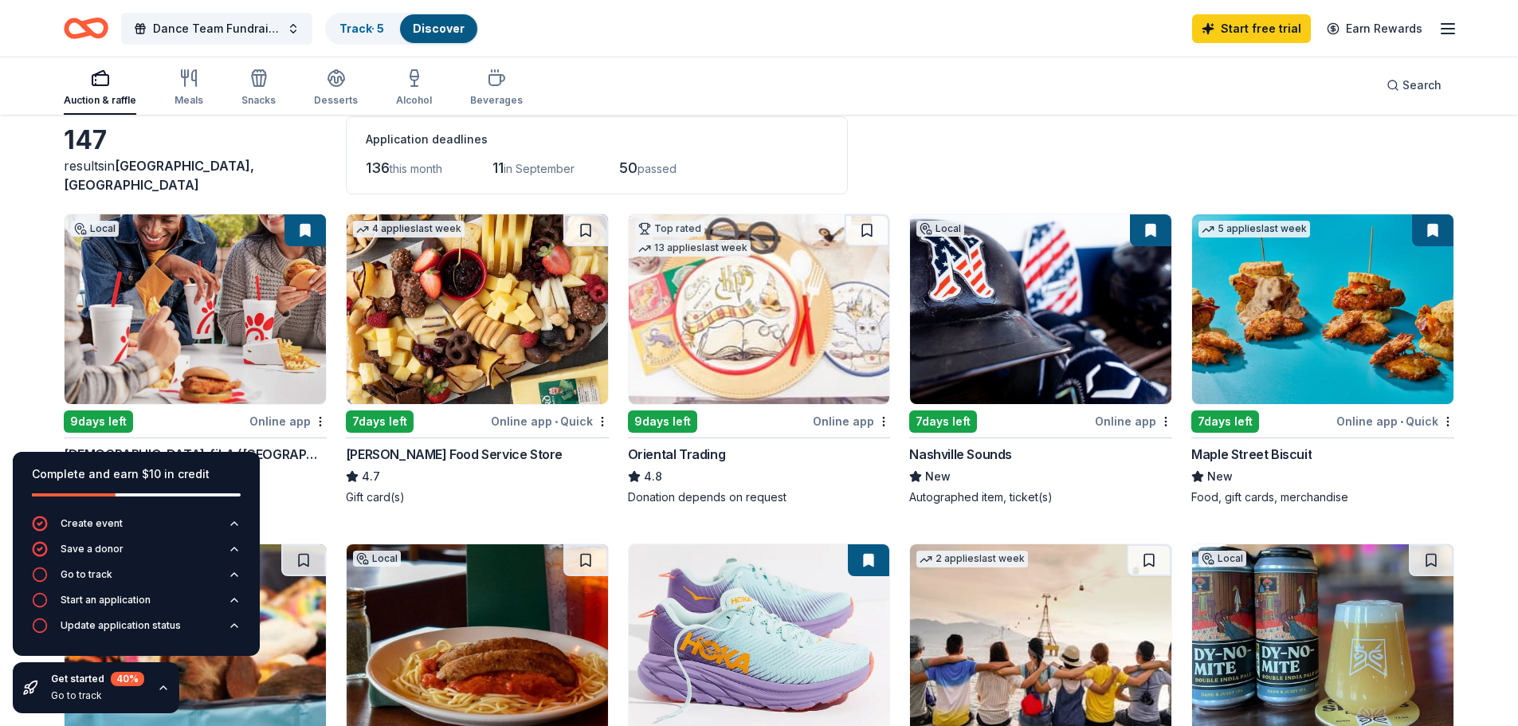
click at [1016, 339] on img at bounding box center [1040, 309] width 261 height 190
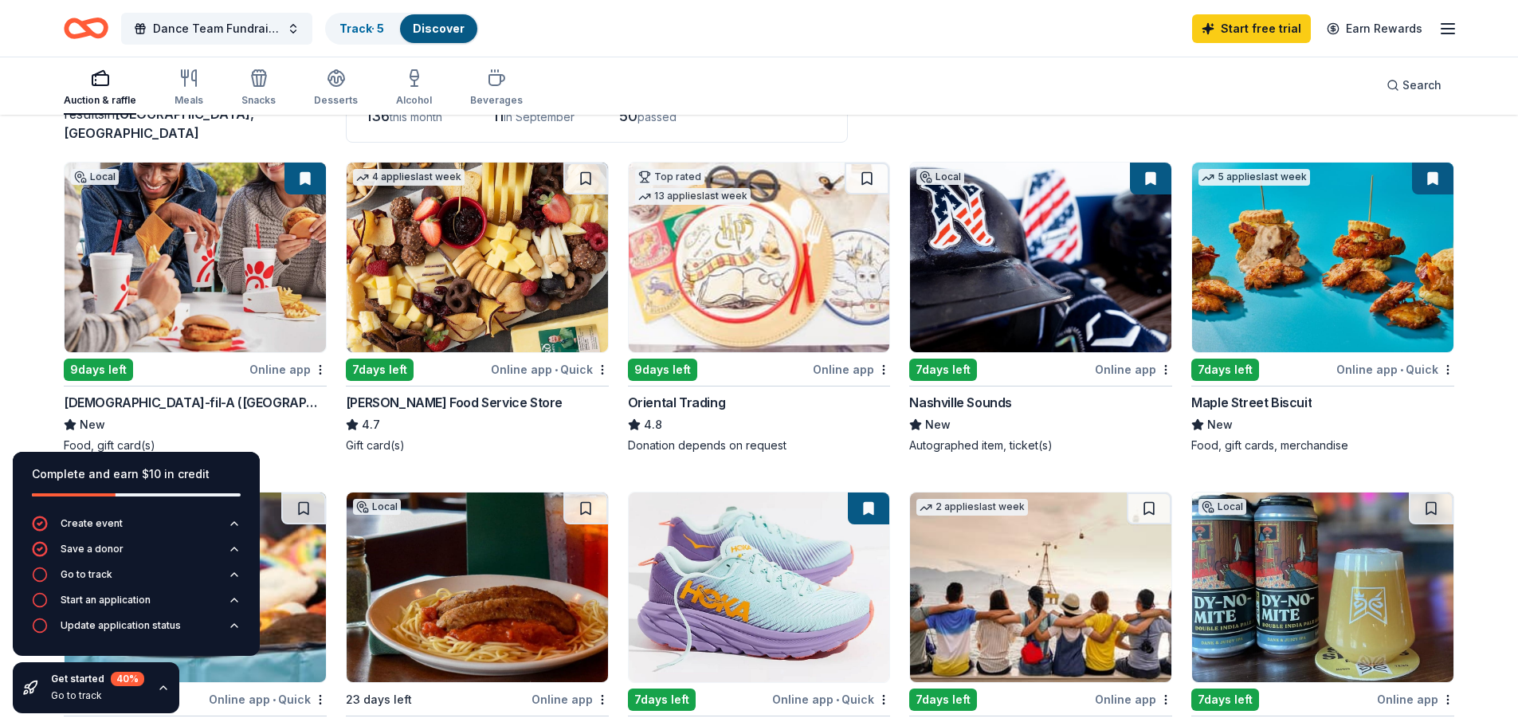
scroll to position [159, 0]
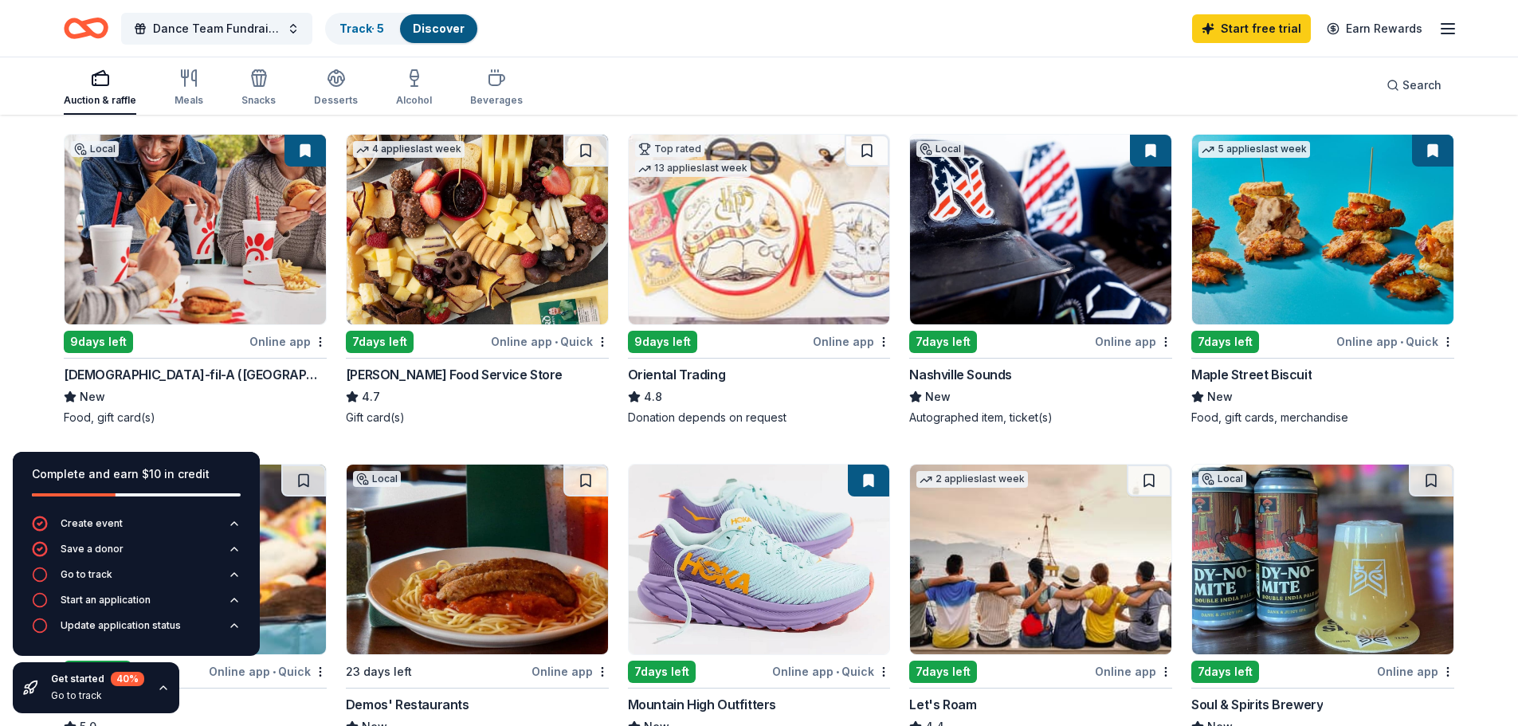
click at [1412, 253] on img at bounding box center [1322, 230] width 261 height 190
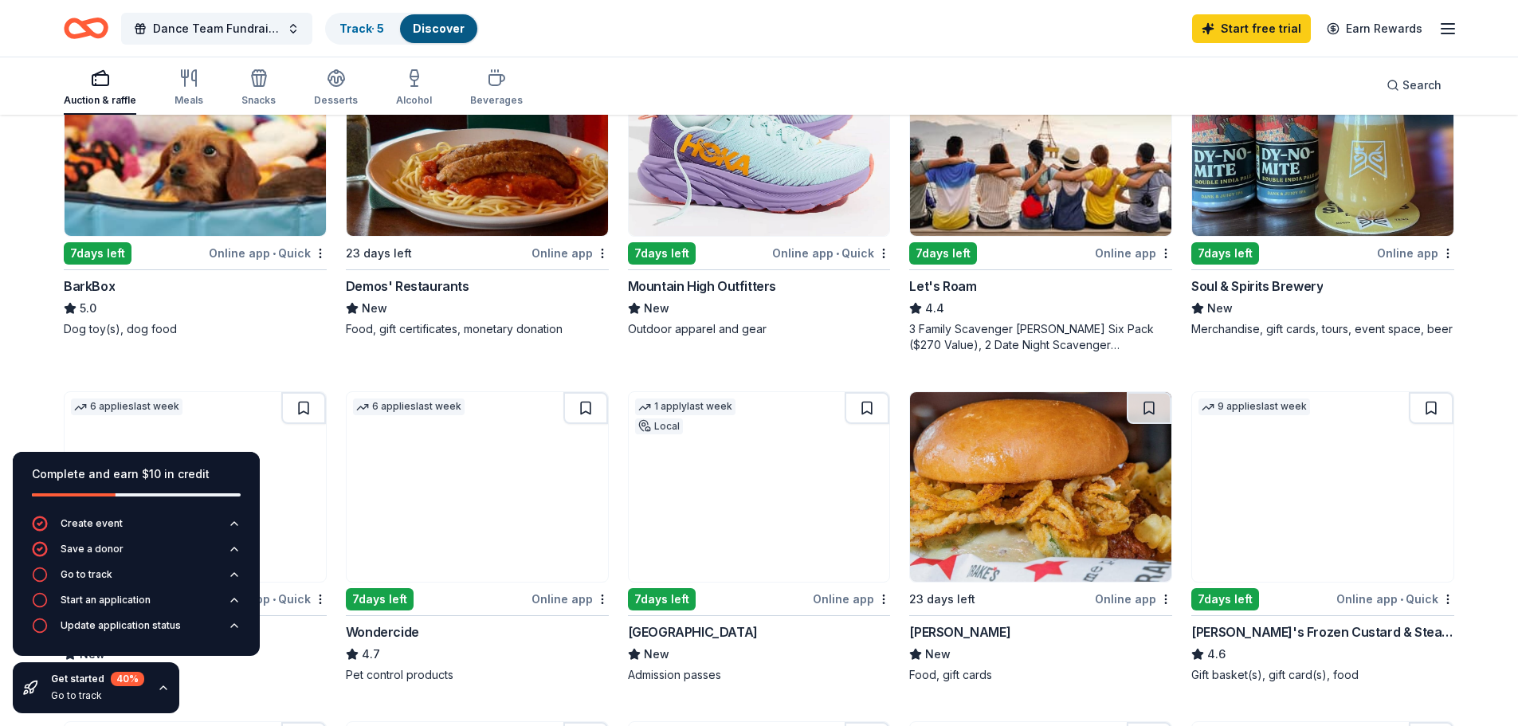
scroll to position [637, 0]
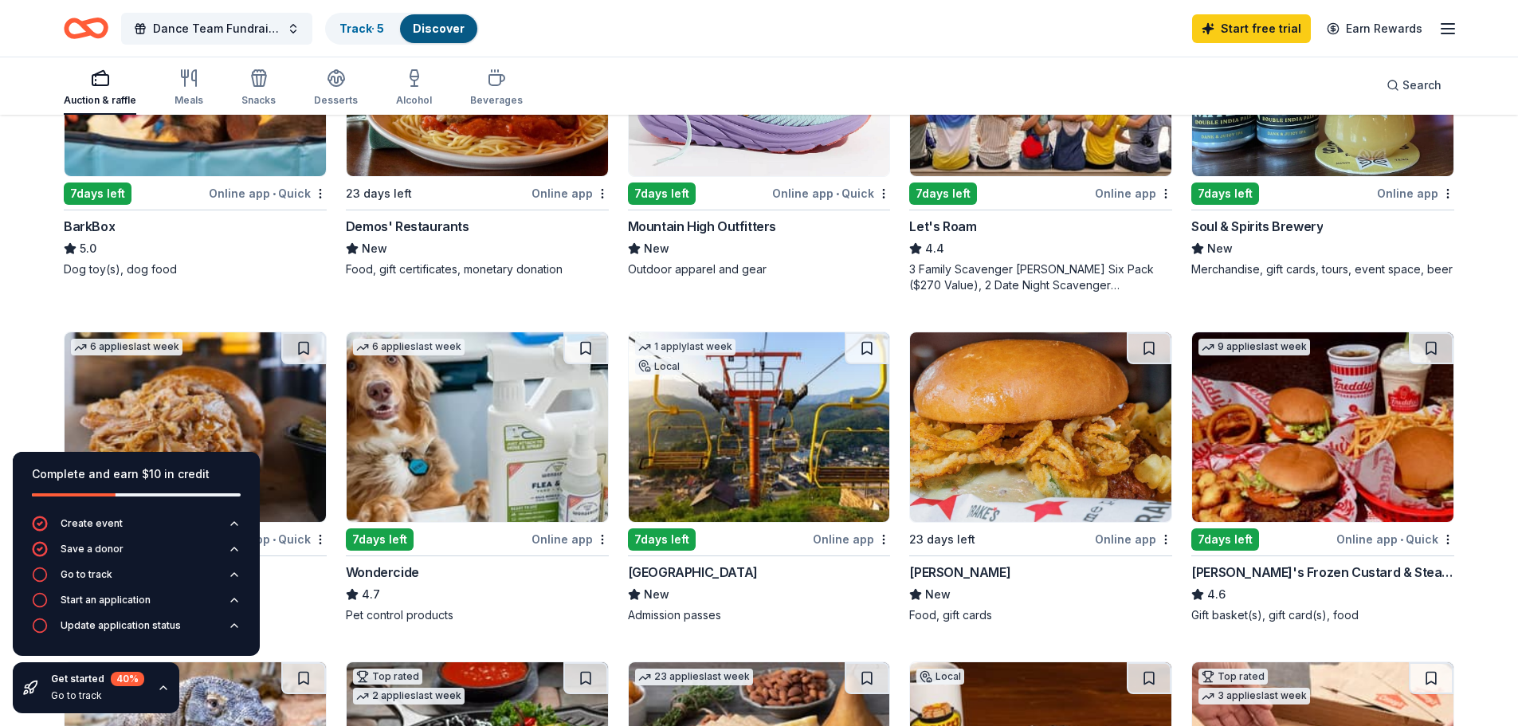
click at [997, 440] on img at bounding box center [1040, 427] width 261 height 190
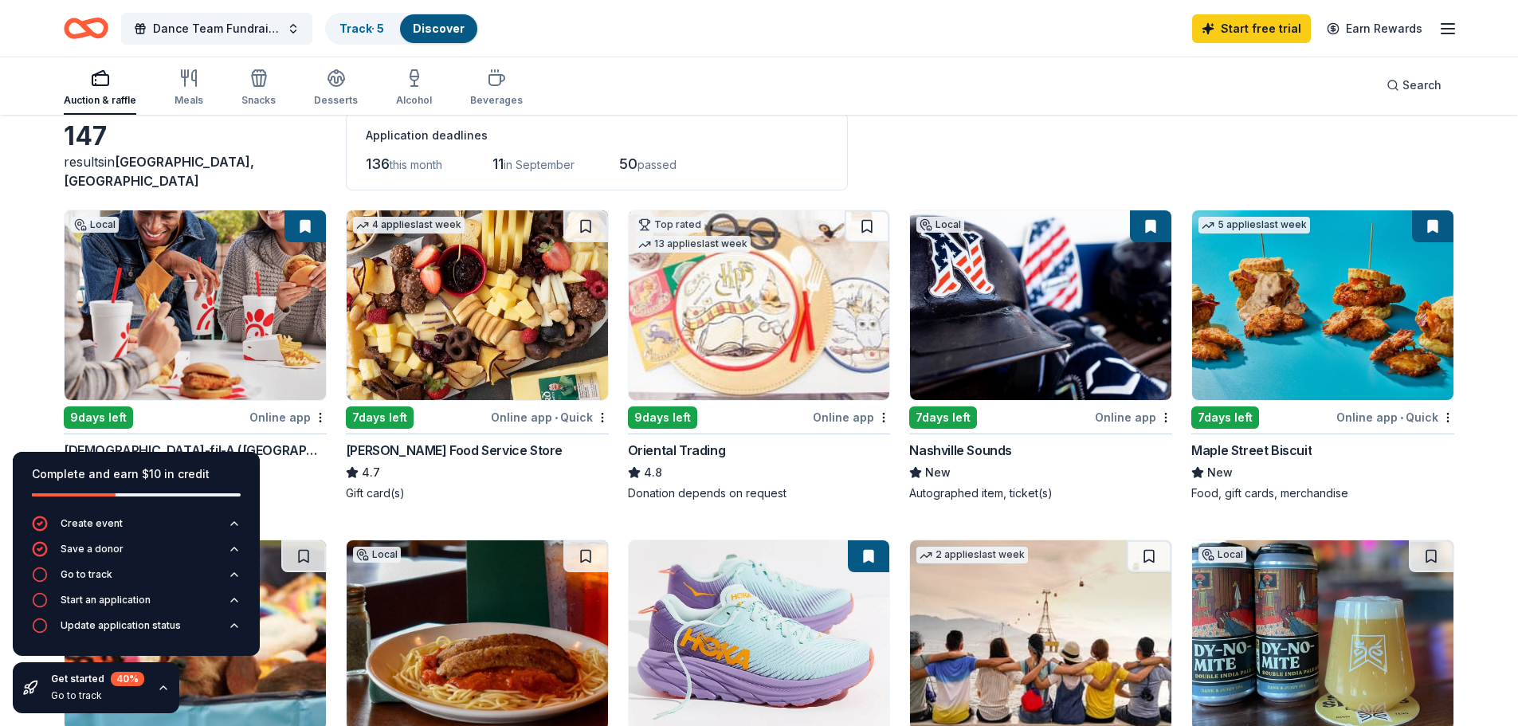
scroll to position [80, 0]
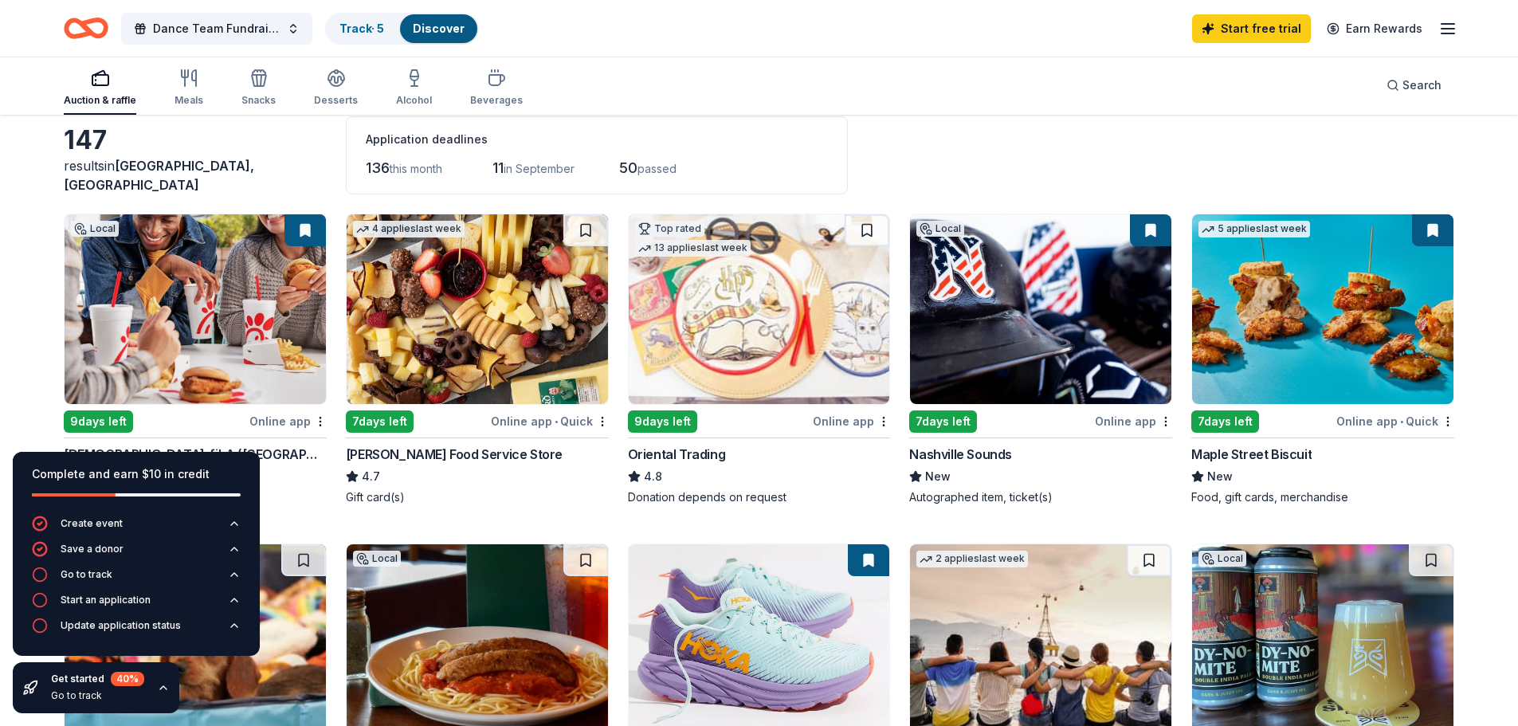
click at [490, 370] on img at bounding box center [477, 309] width 261 height 190
click at [226, 325] on img at bounding box center [195, 309] width 261 height 190
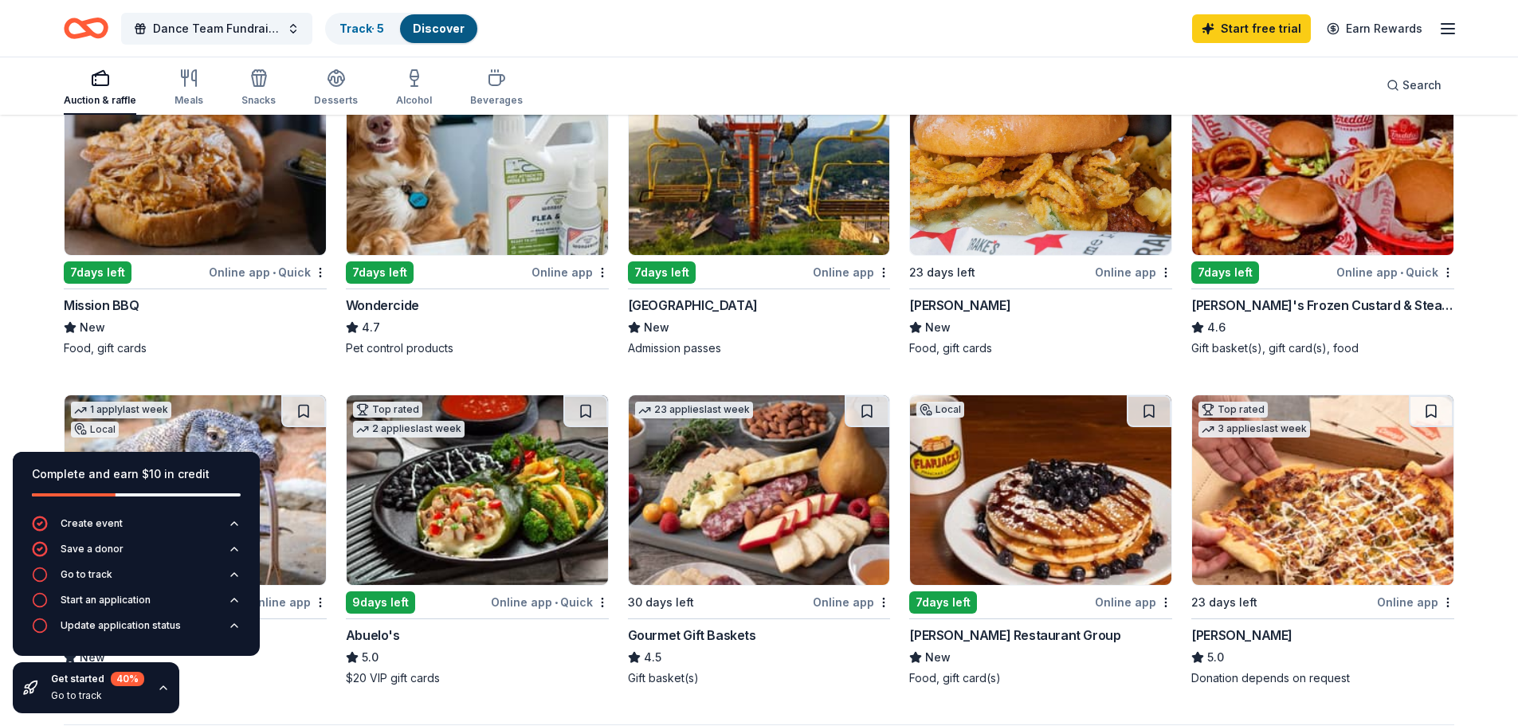
scroll to position [876, 0]
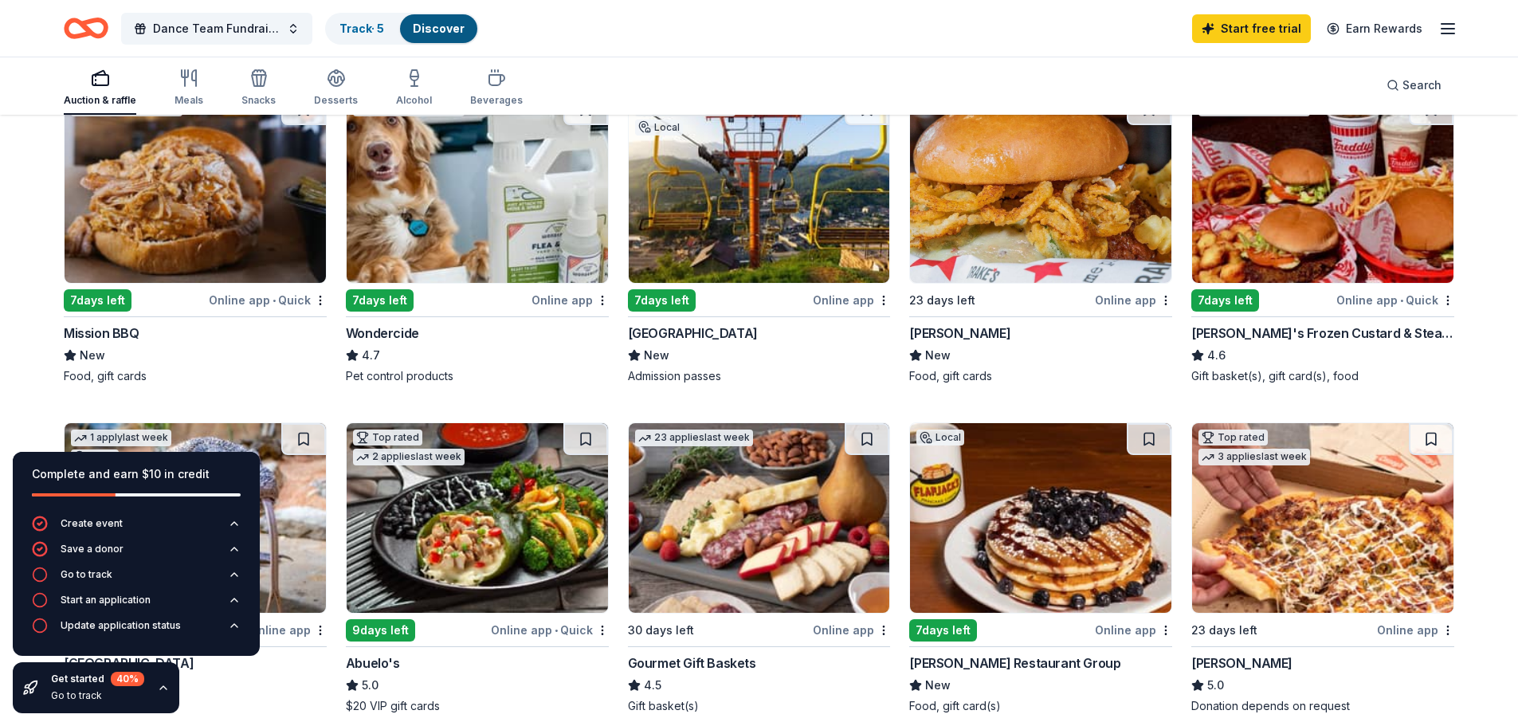
click at [224, 217] on img at bounding box center [195, 188] width 261 height 190
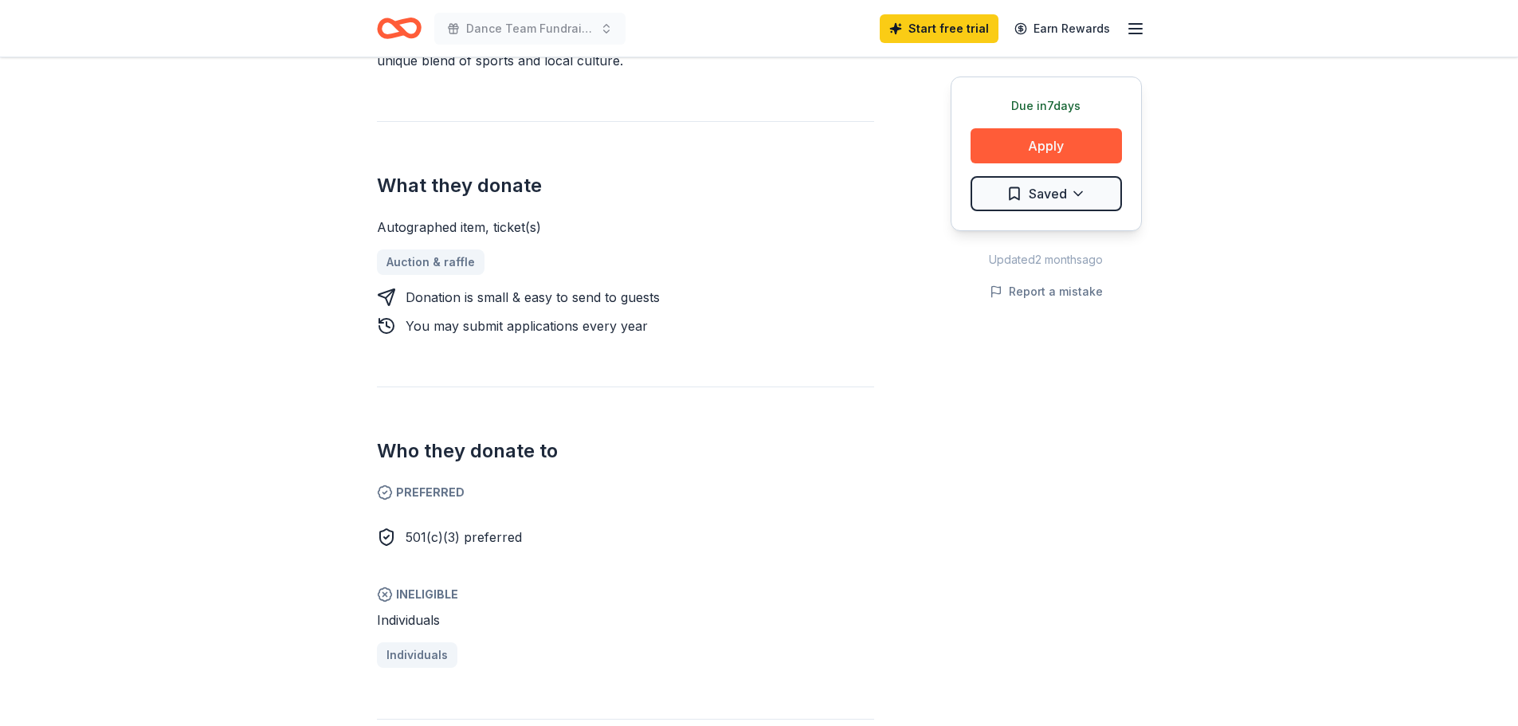
scroll to position [717, 0]
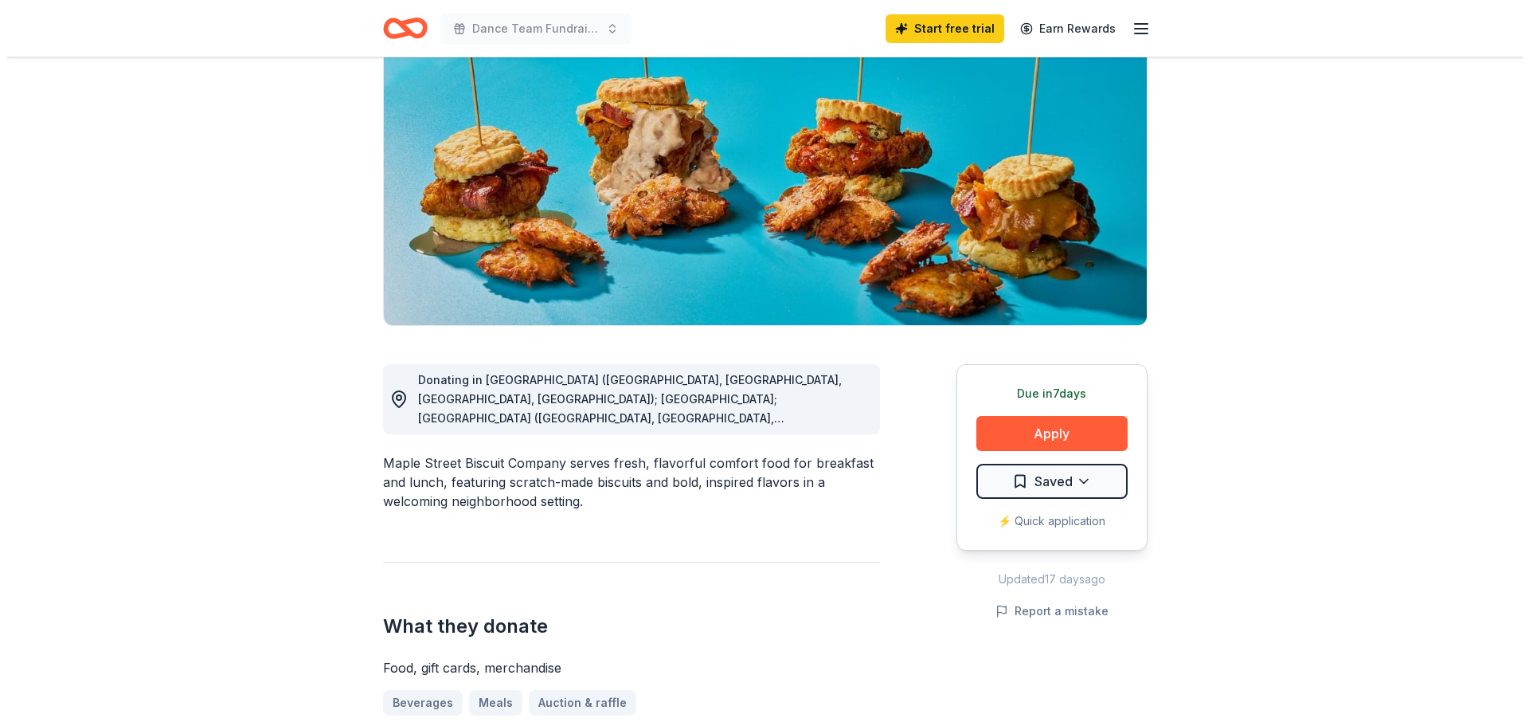
scroll to position [159, 0]
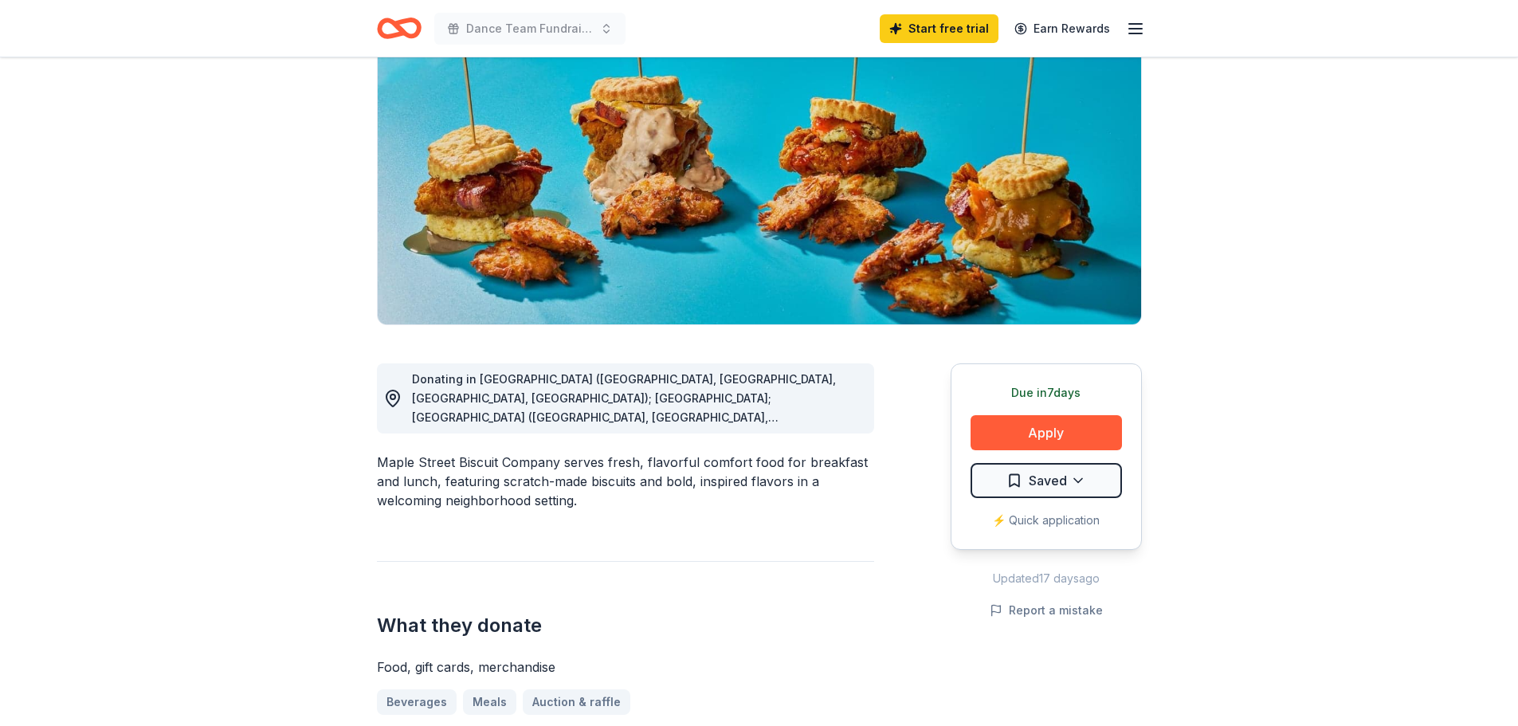
click at [795, 382] on span "Donating in AL (Daphne, Homewood, Madison, Mobile); FL; GA (Alpharetta, Atlanta…" at bounding box center [624, 531] width 424 height 319
click at [1044, 427] on button "Apply" at bounding box center [1045, 432] width 151 height 35
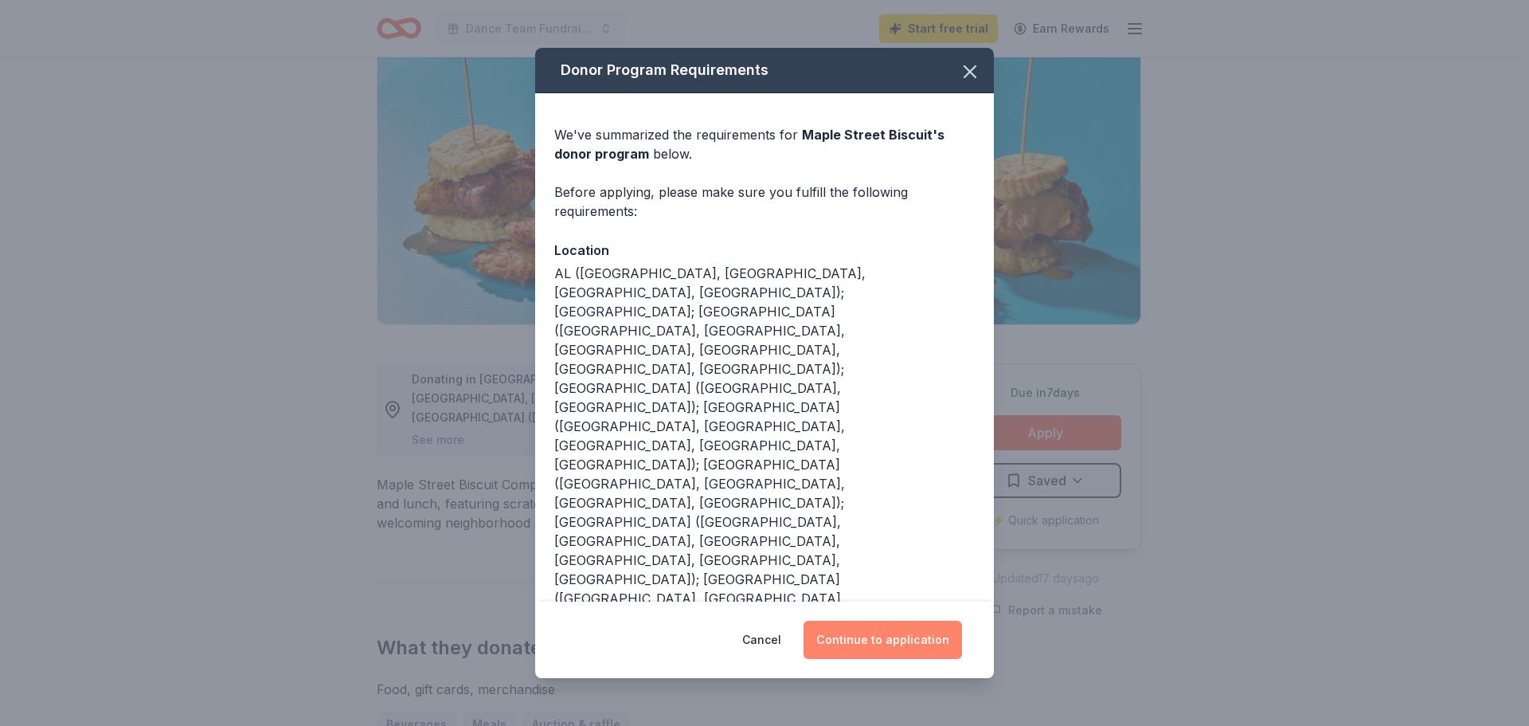
click at [869, 621] on button "Continue to application" at bounding box center [883, 640] width 159 height 38
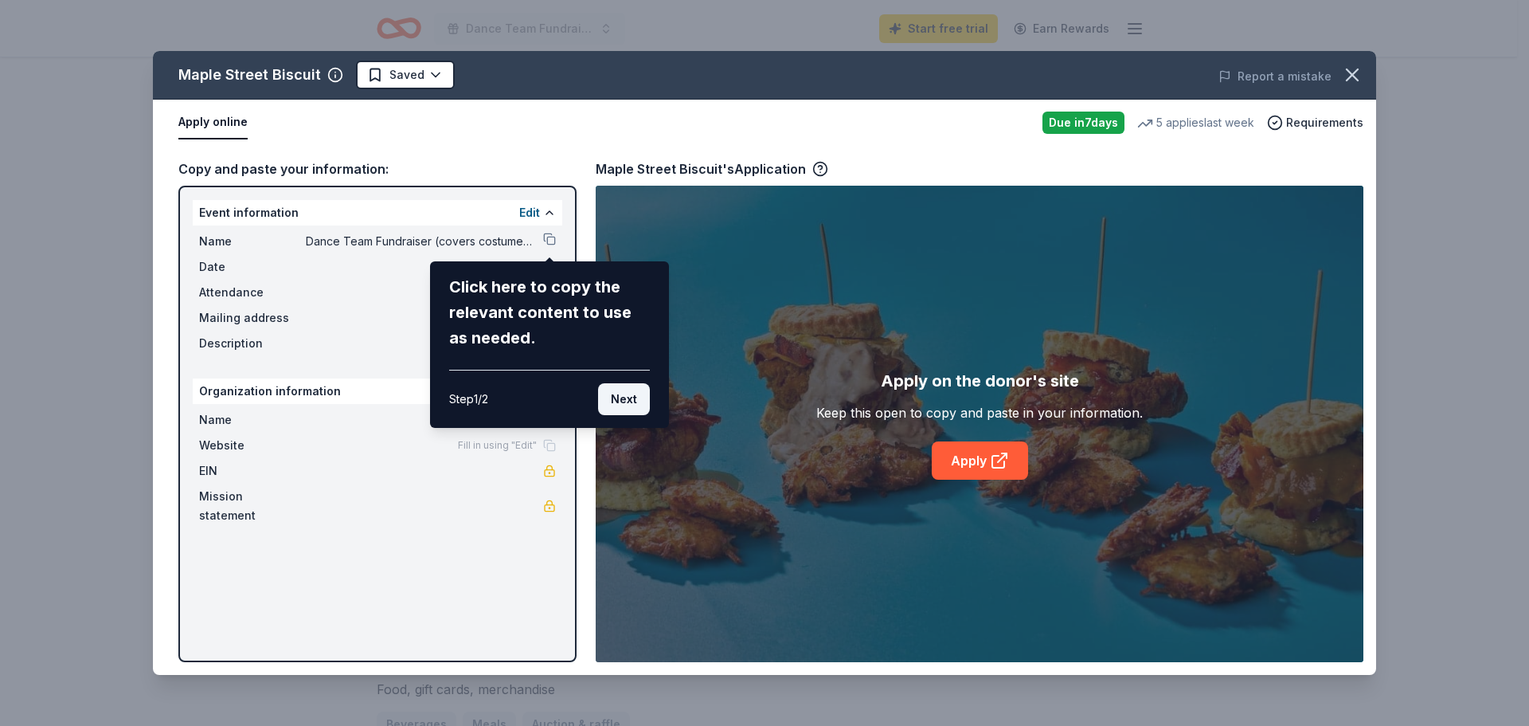
click at [635, 405] on button "Next" at bounding box center [624, 399] width 52 height 32
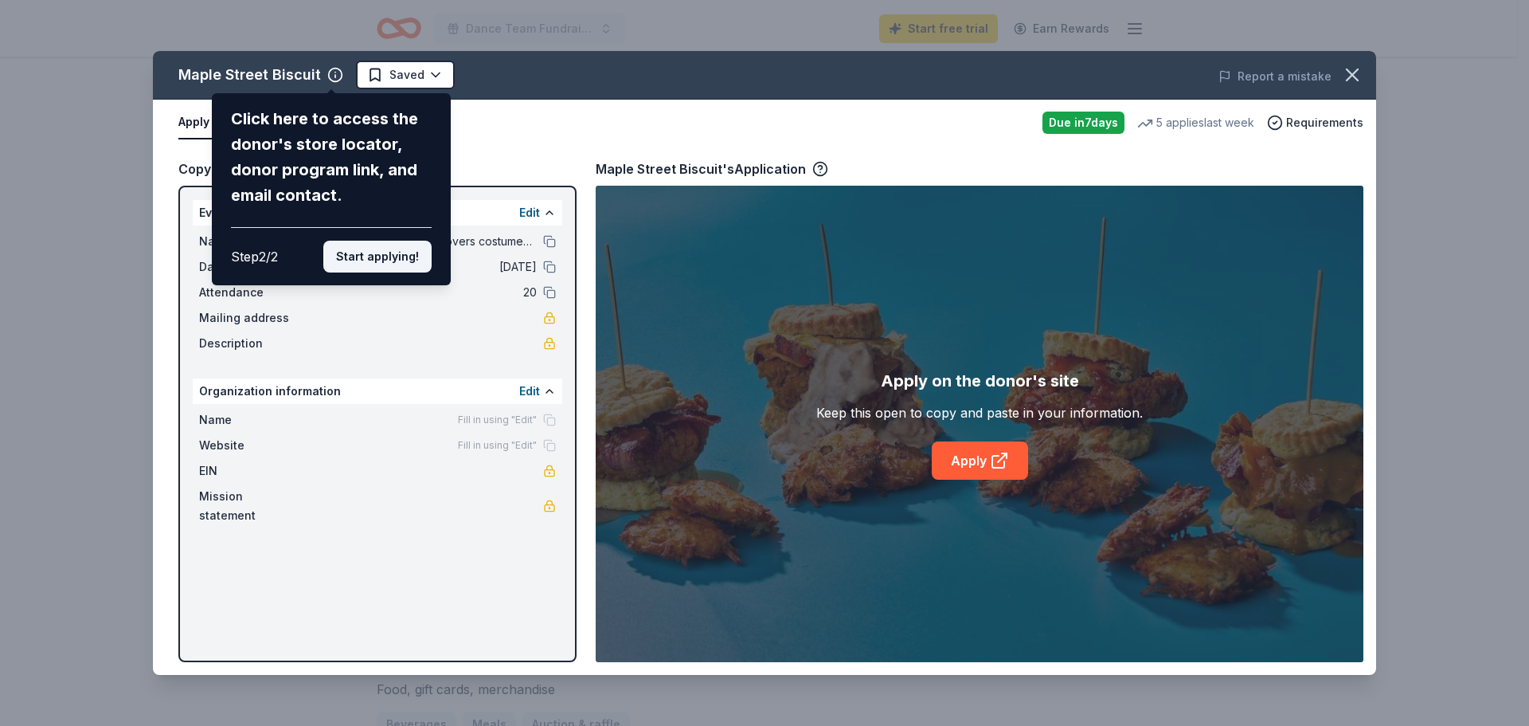
click at [417, 253] on button "Start applying!" at bounding box center [377, 257] width 108 height 32
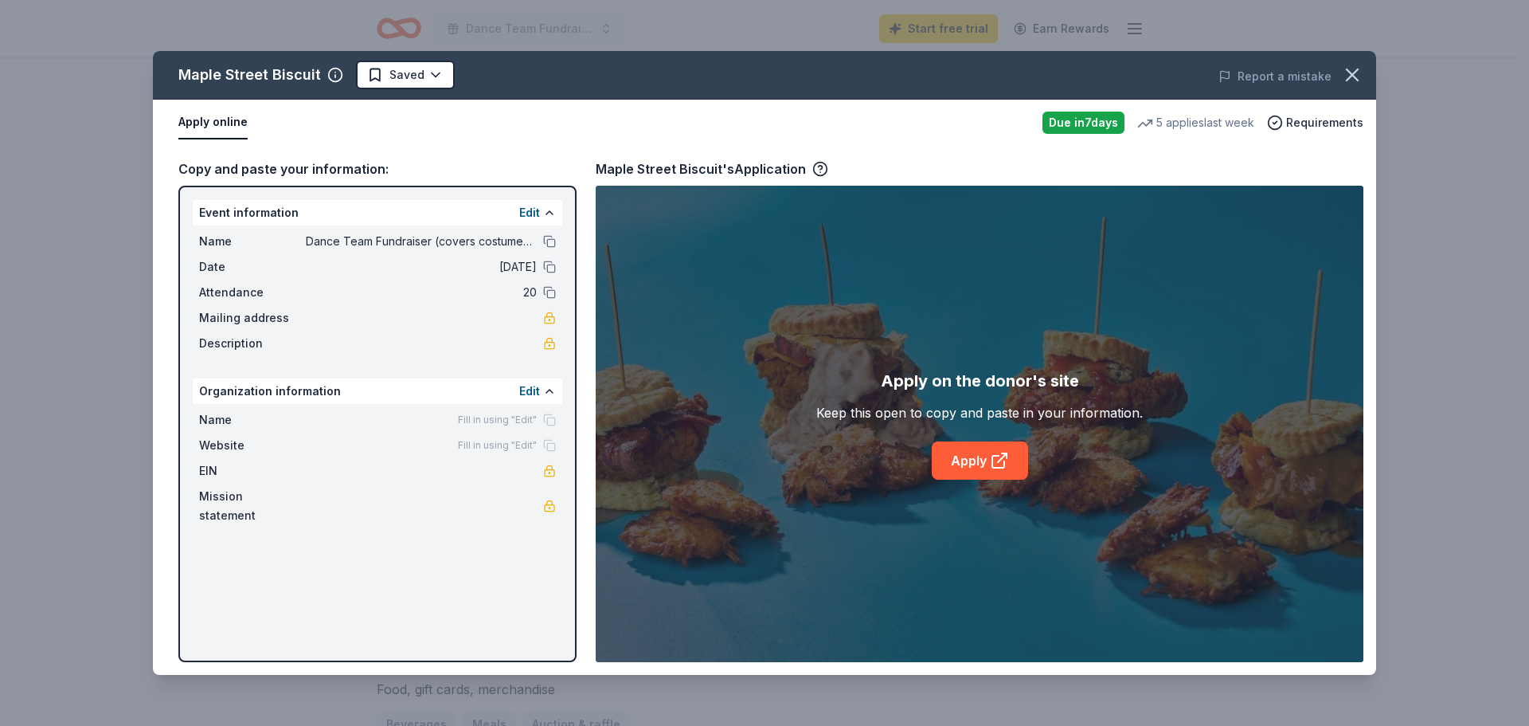
click at [393, 217] on div "Event information Edit" at bounding box center [378, 212] width 370 height 25
click at [537, 393] on button "Edit" at bounding box center [529, 391] width 21 height 19
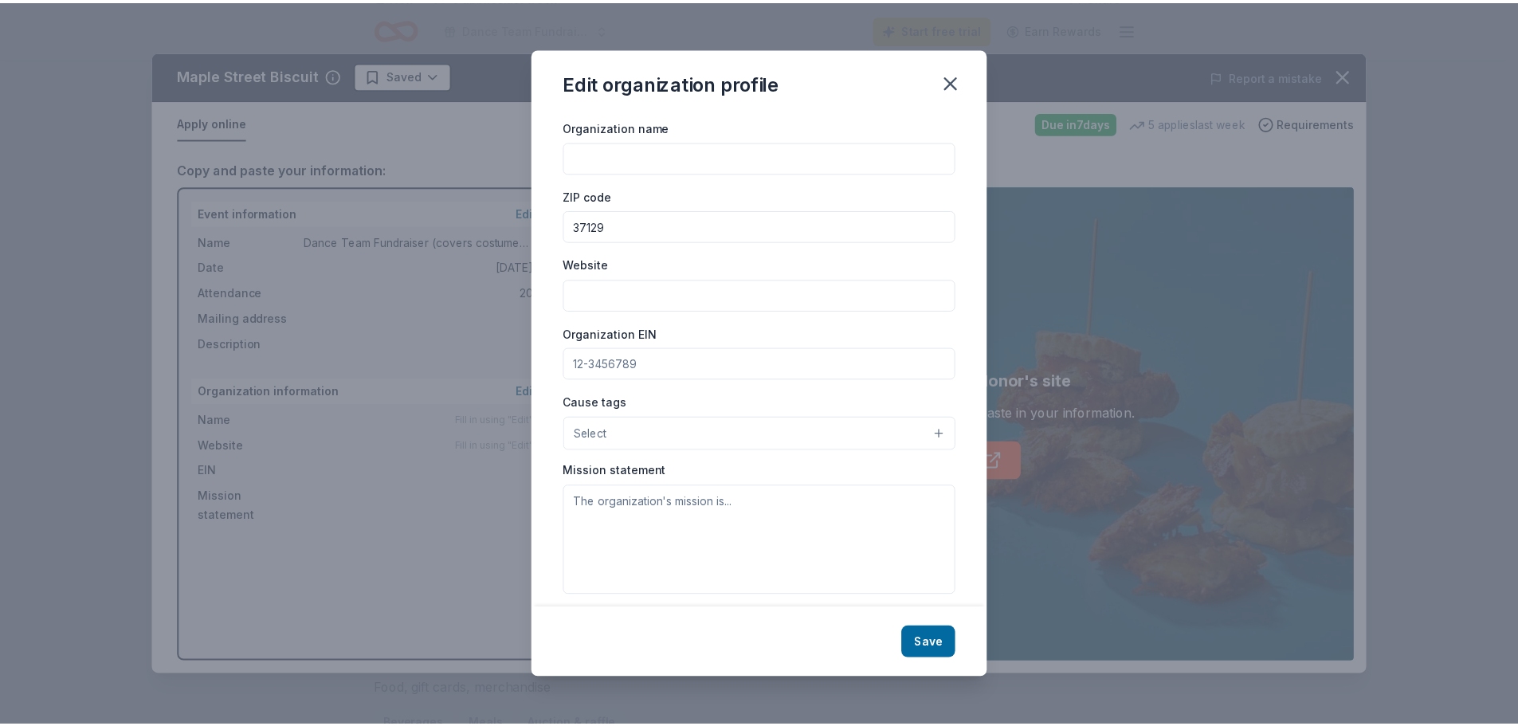
scroll to position [37, 0]
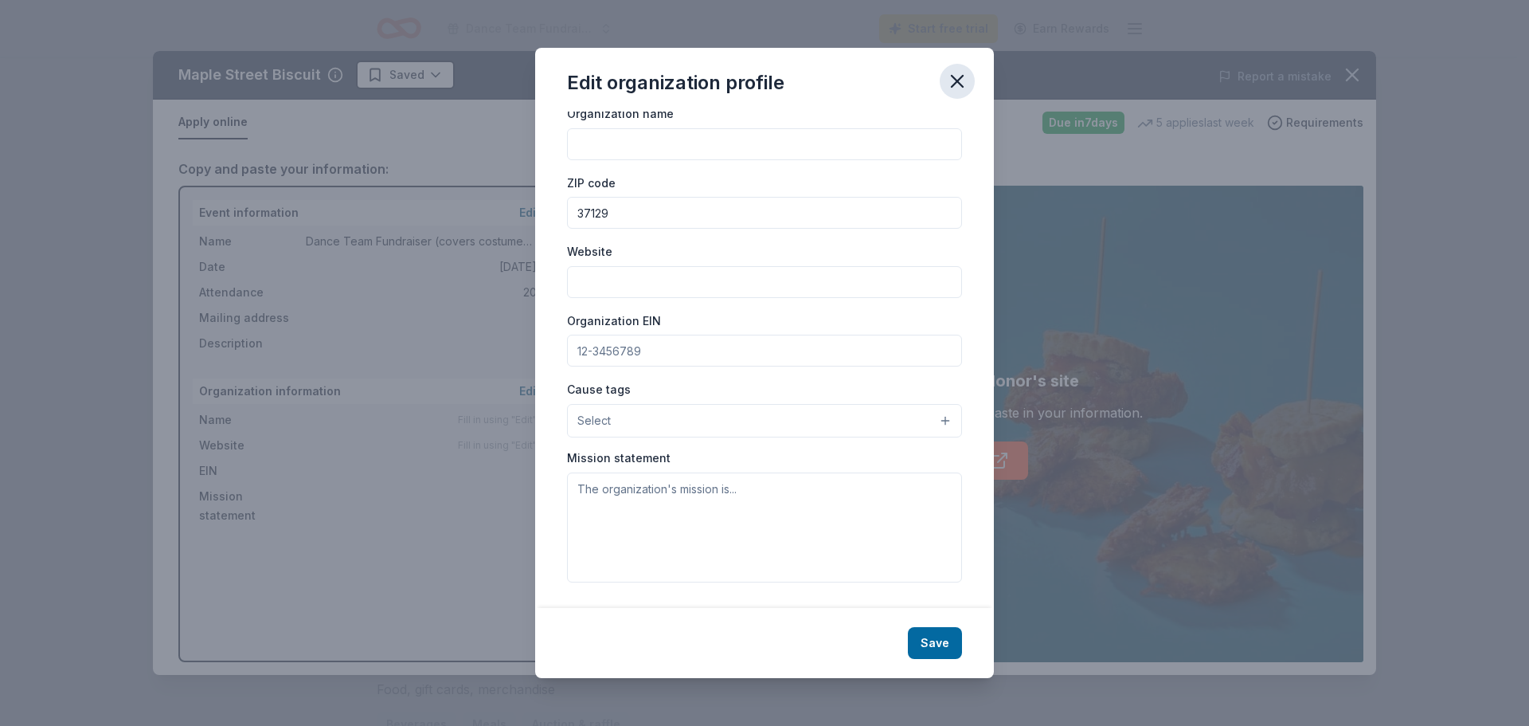
click at [966, 76] on icon "button" at bounding box center [957, 81] width 22 height 22
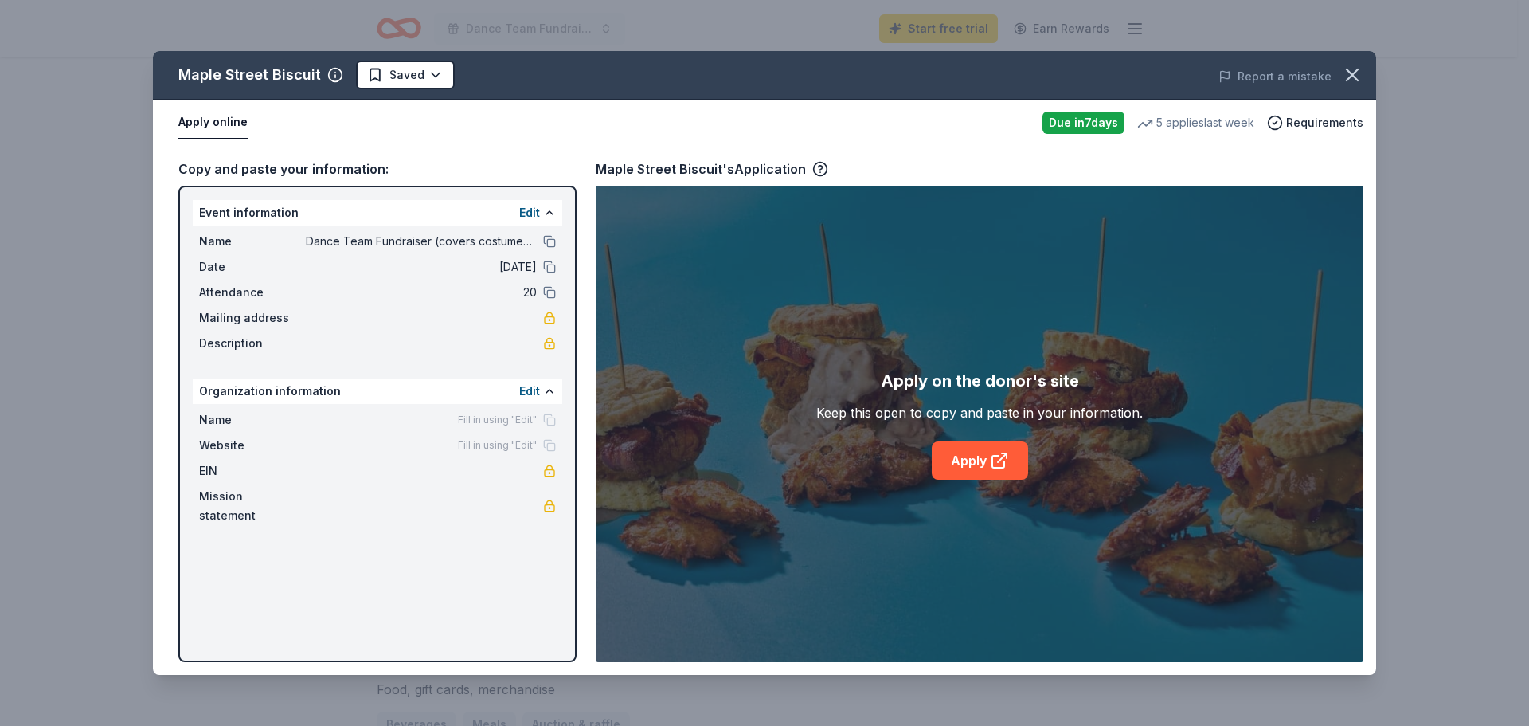
click at [212, 119] on button "Apply online" at bounding box center [212, 122] width 69 height 33
click at [276, 172] on div "Copy and paste your information:" at bounding box center [377, 169] width 398 height 21
click at [521, 213] on button "Edit" at bounding box center [529, 212] width 21 height 19
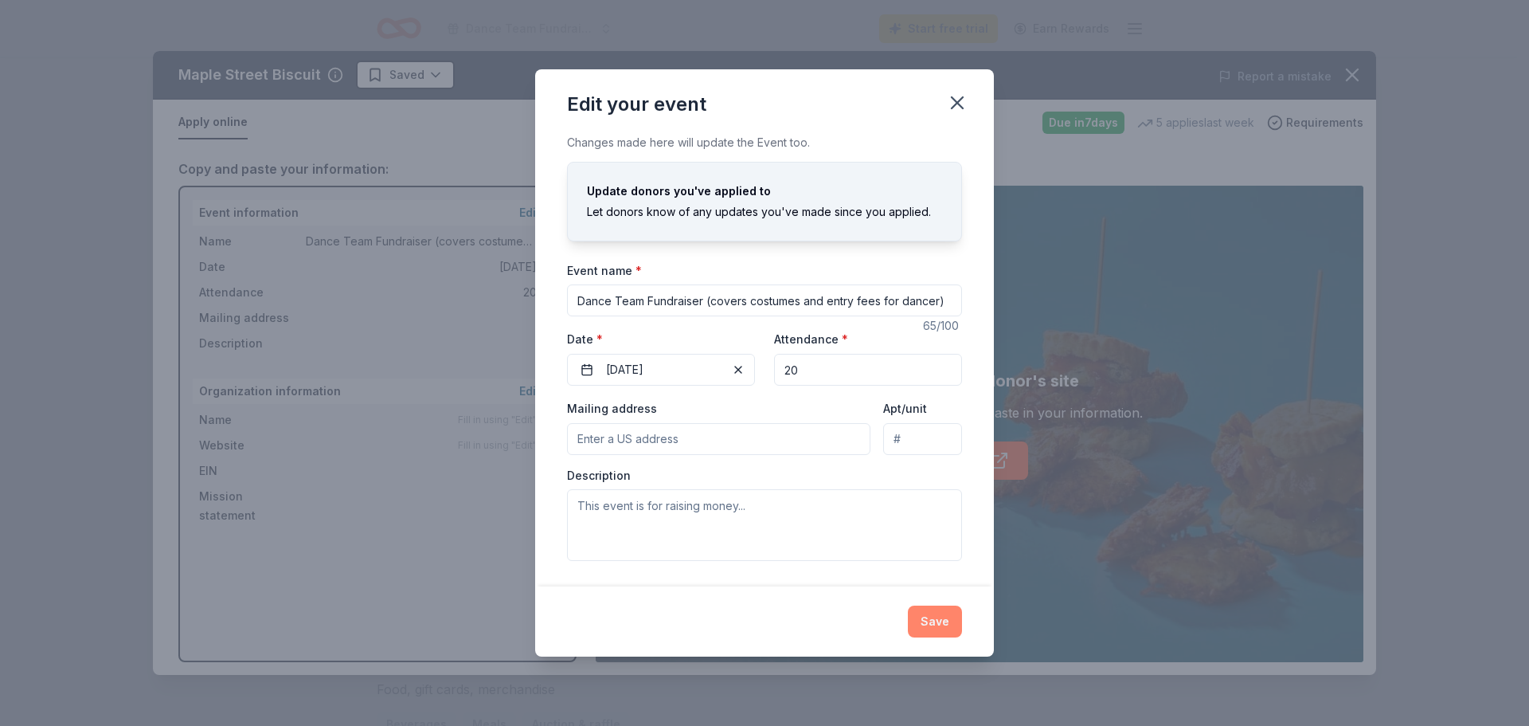
click at [959, 618] on button "Save" at bounding box center [935, 621] width 54 height 32
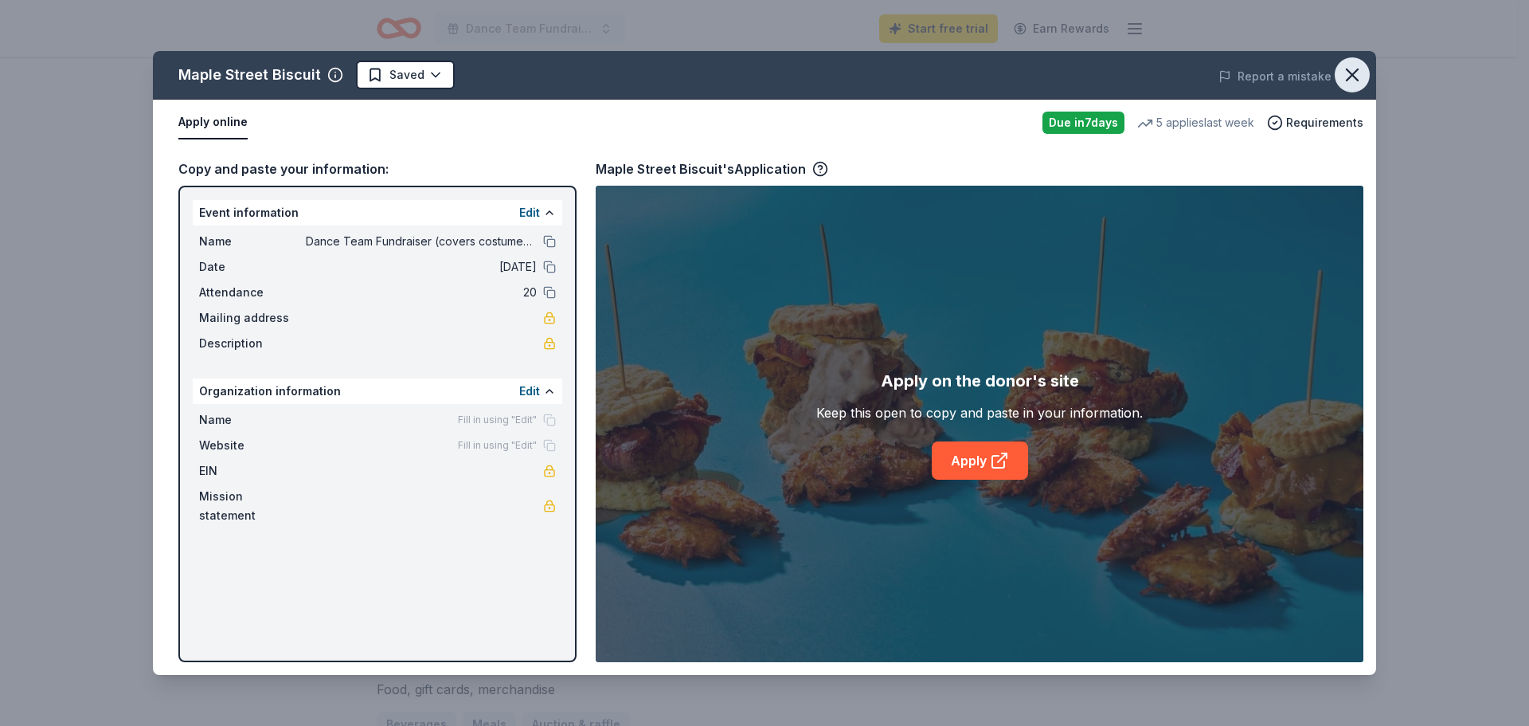
click at [1347, 74] on icon "button" at bounding box center [1352, 75] width 22 height 22
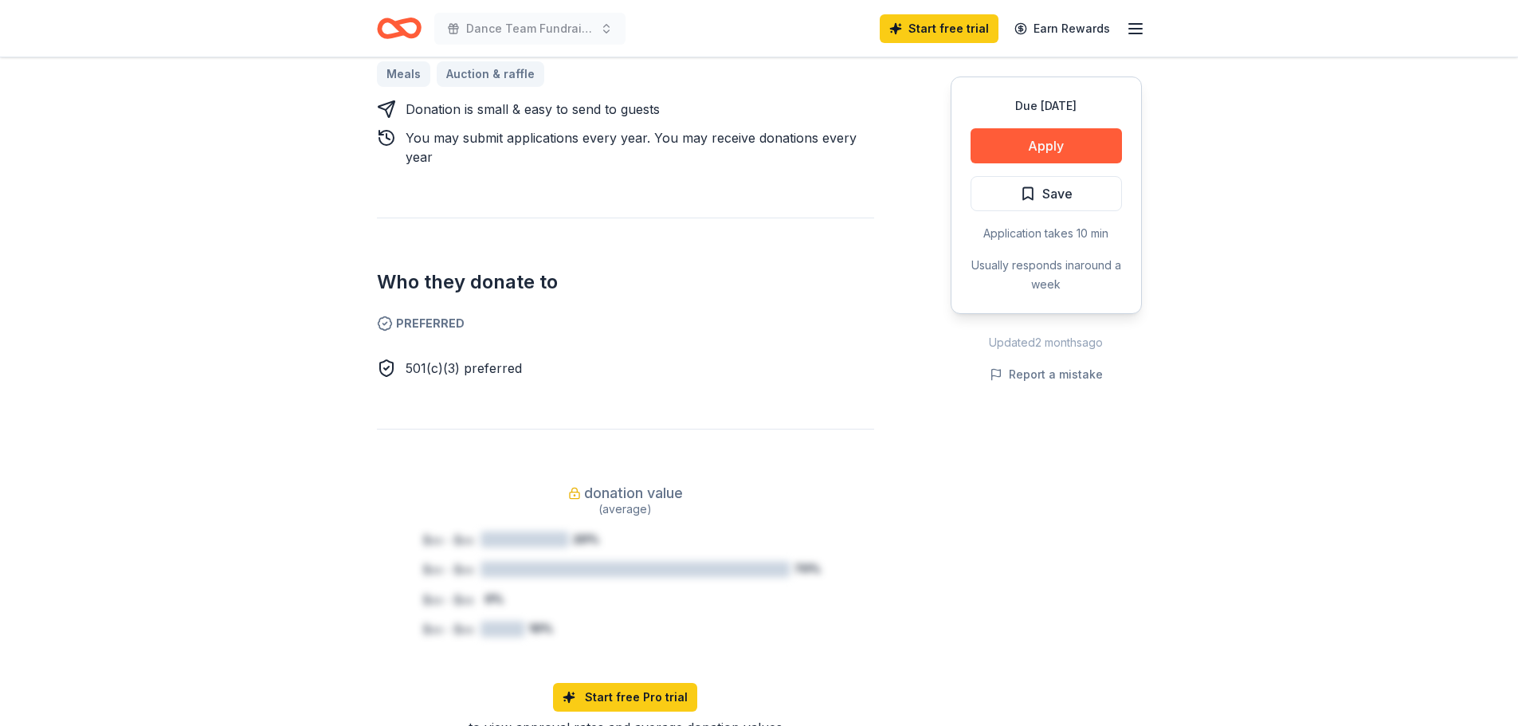
scroll to position [797, 0]
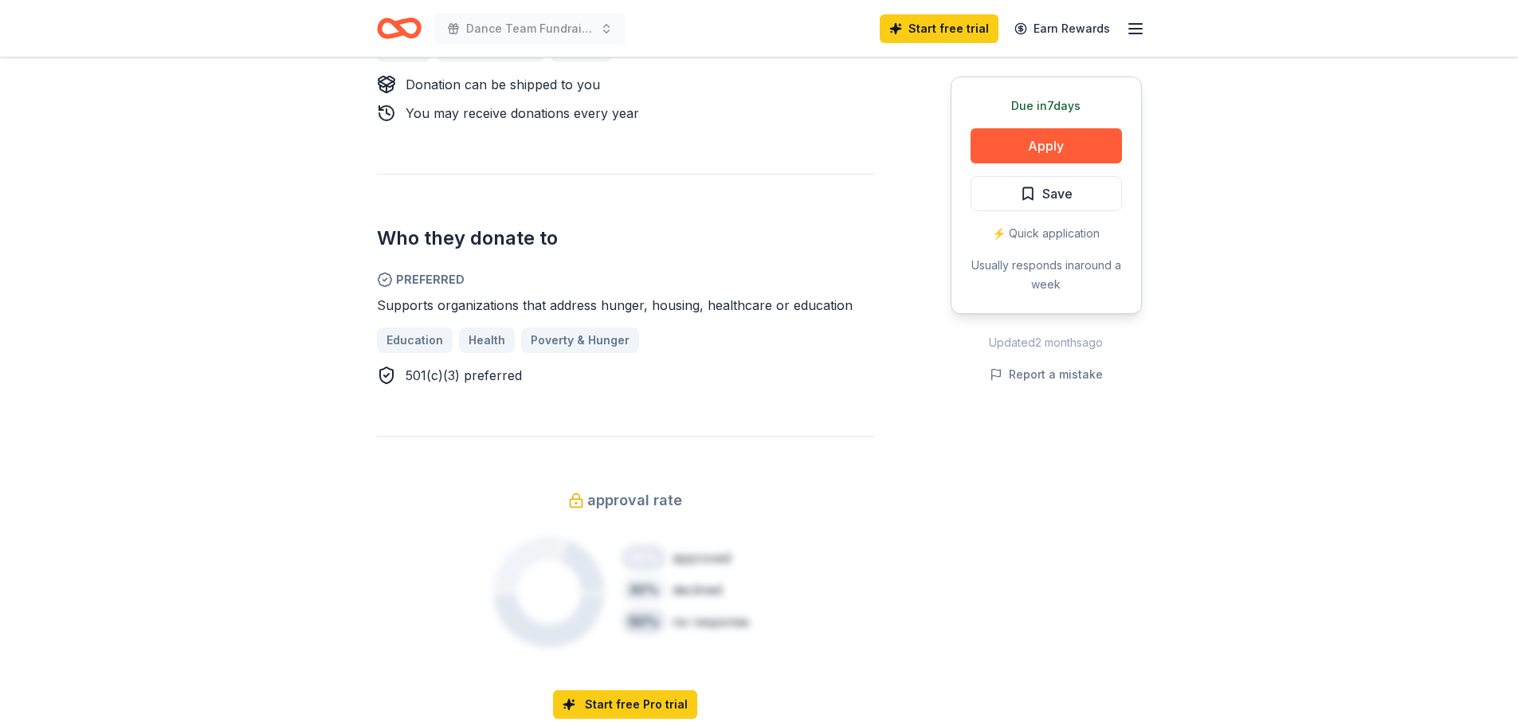
scroll to position [876, 0]
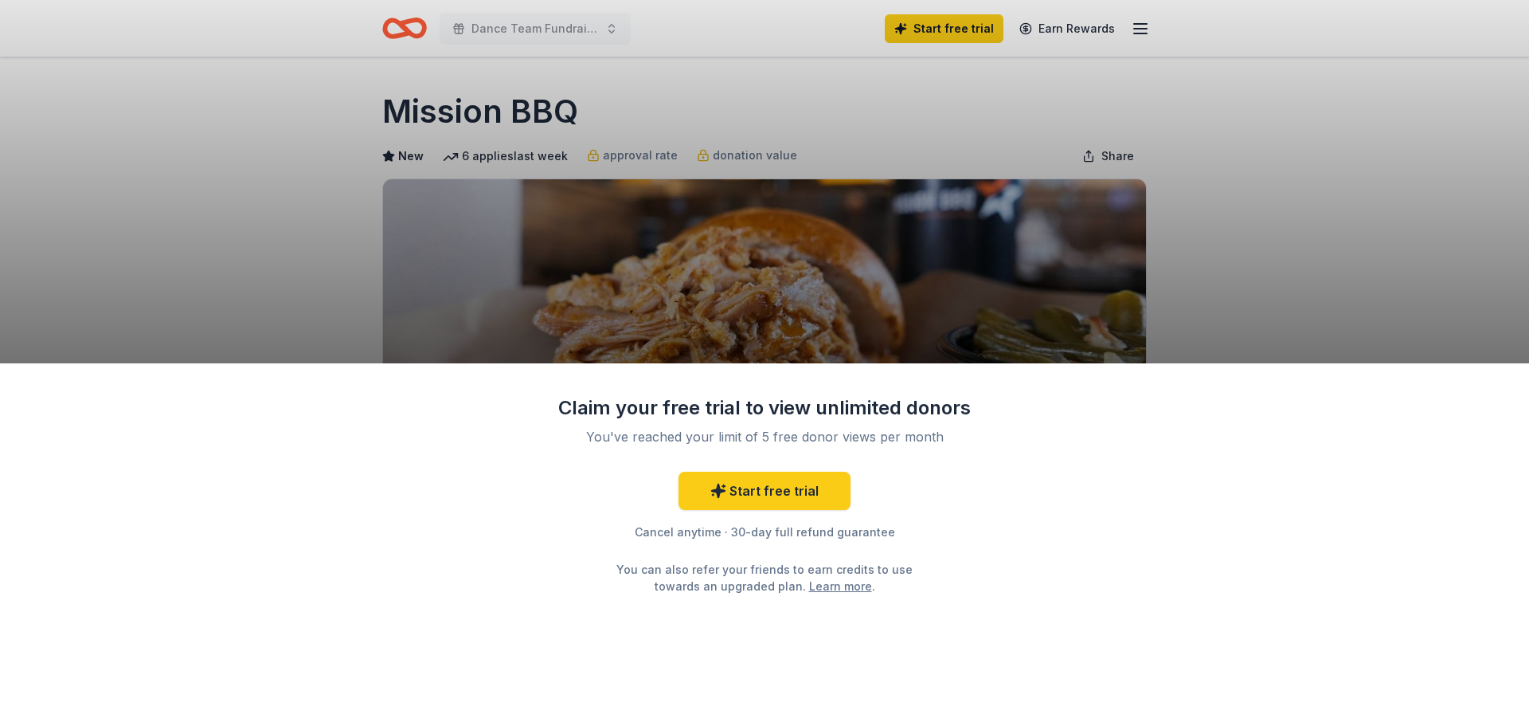
click at [1130, 271] on div "Claim your free trial to view unlimited donors You've reached your limit of 5 f…" at bounding box center [764, 363] width 1529 height 726
click at [788, 209] on div "Claim your free trial to view unlimited donors You've reached your limit of 5 f…" at bounding box center [764, 363] width 1529 height 726
